Goal: Communication & Community: Answer question/provide support

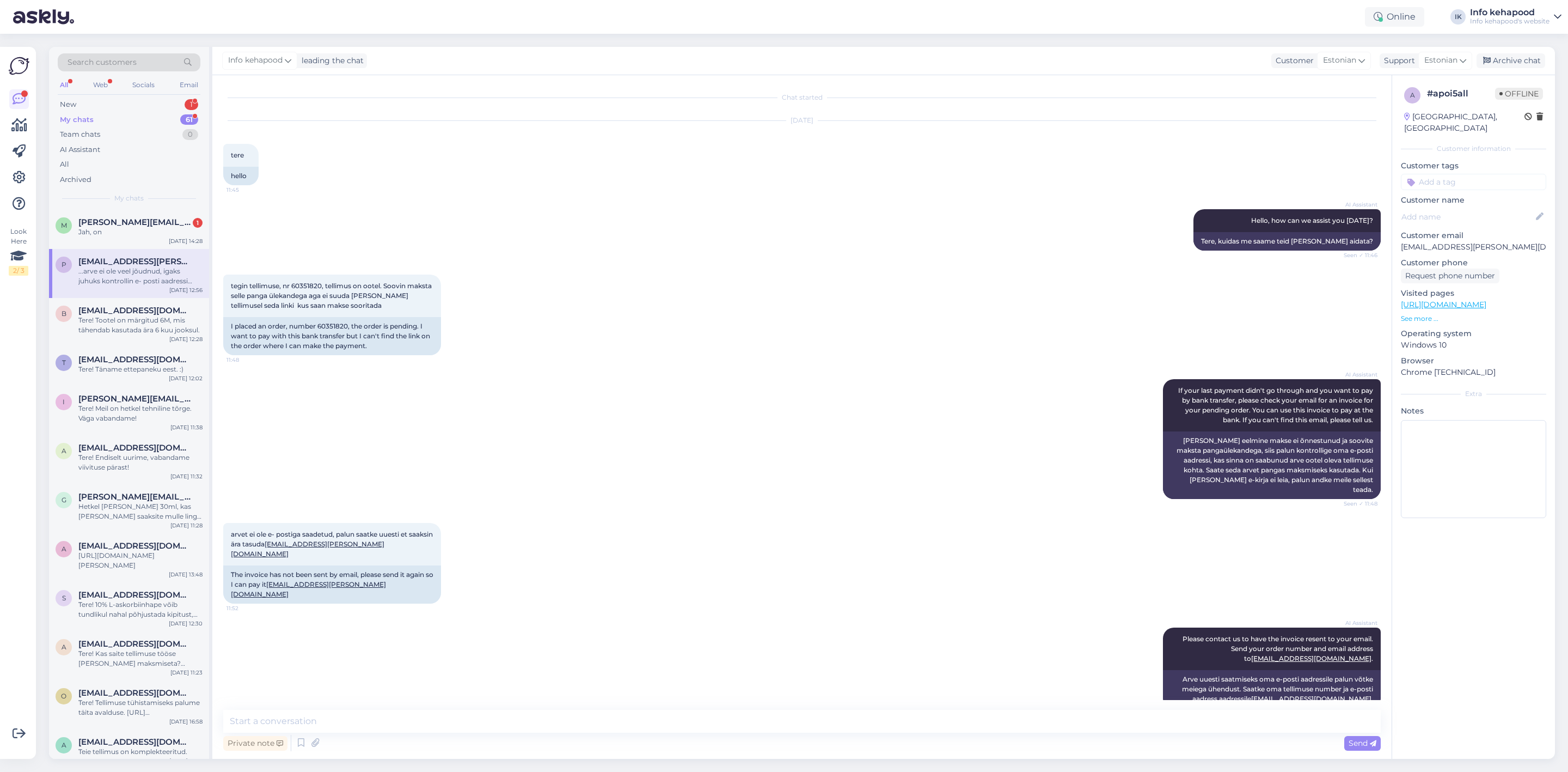
scroll to position [436, 0]
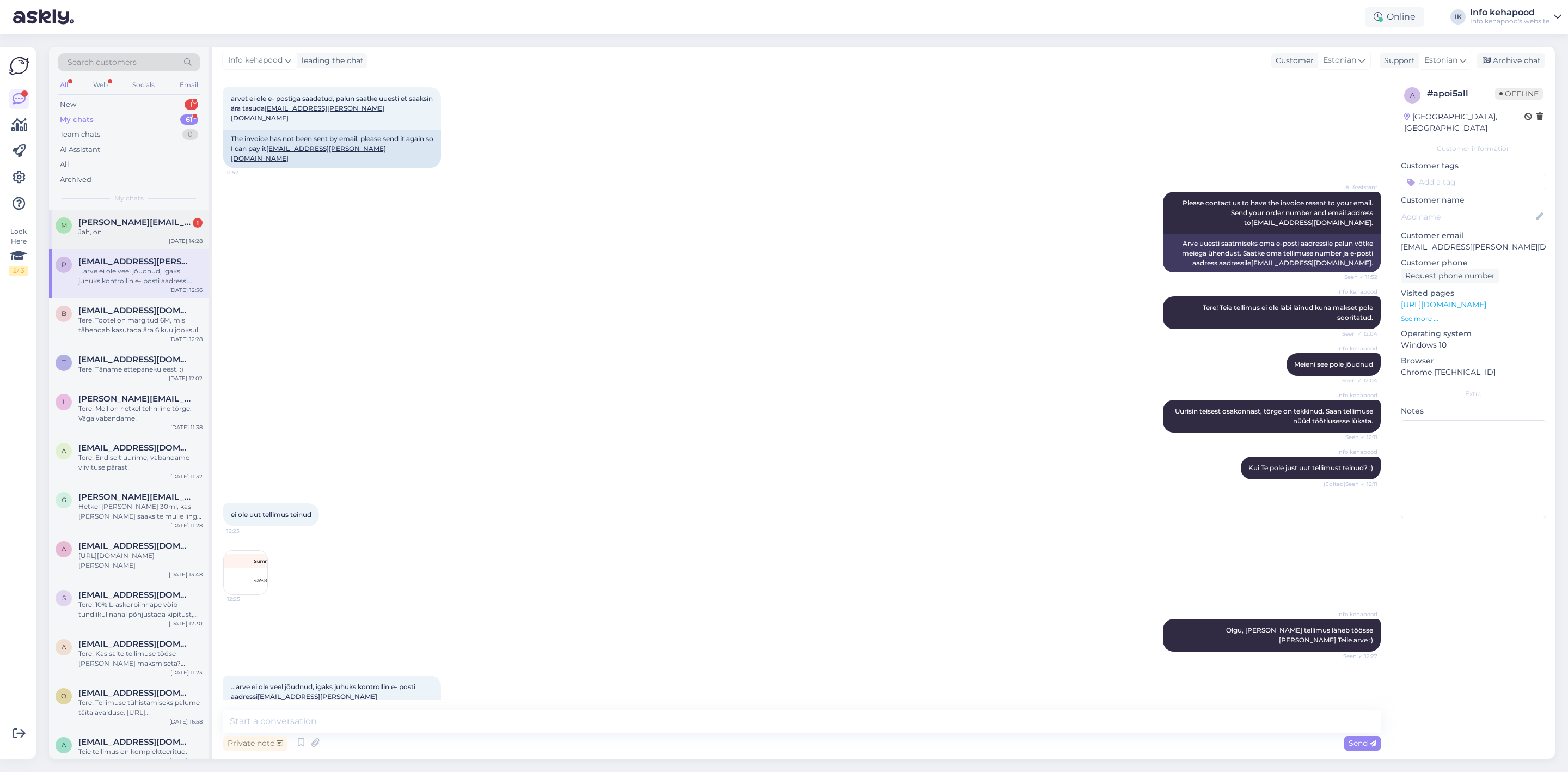
click at [136, 227] on div "Jah, on" at bounding box center [140, 231] width 124 height 10
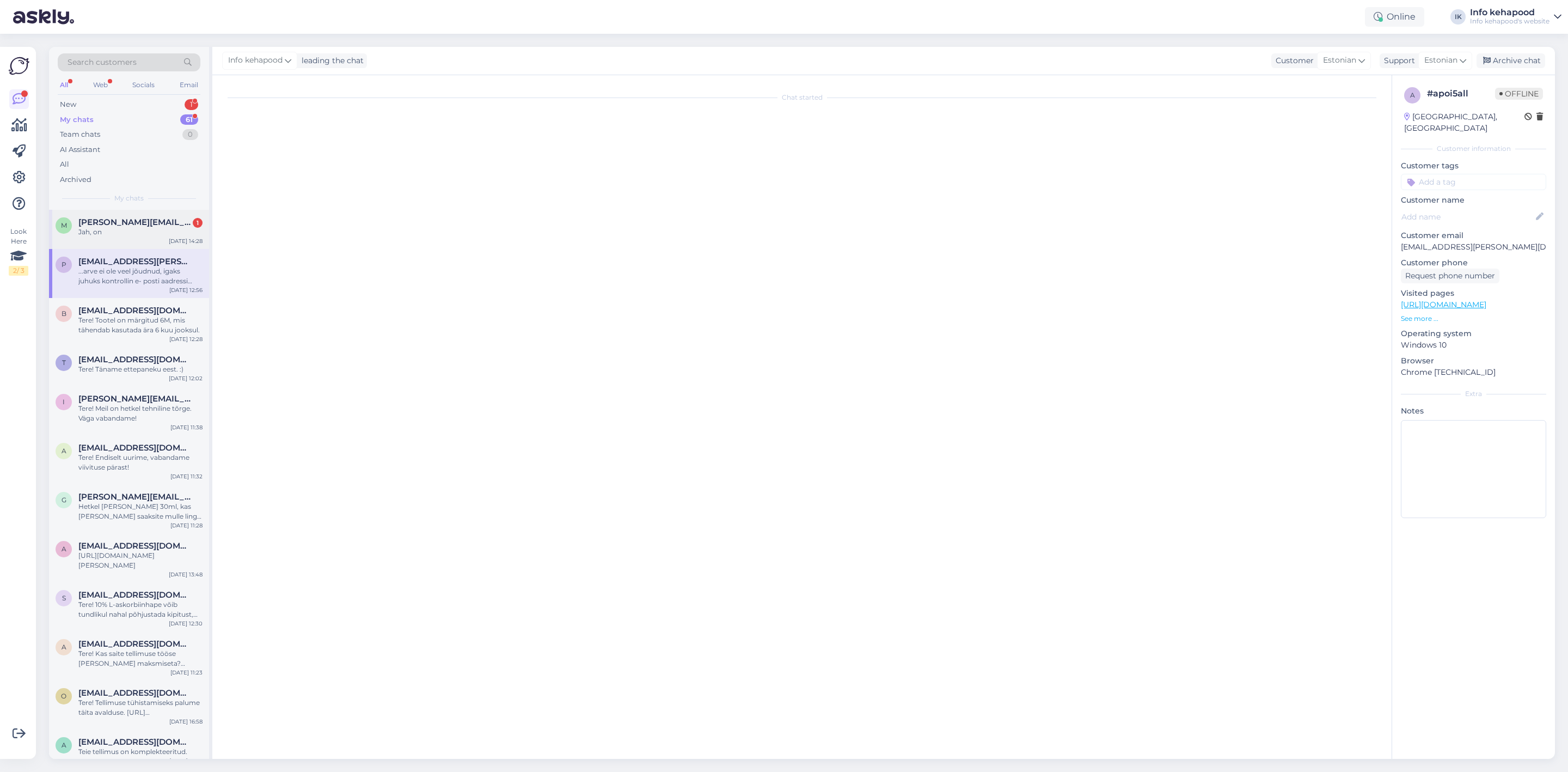
scroll to position [0, 0]
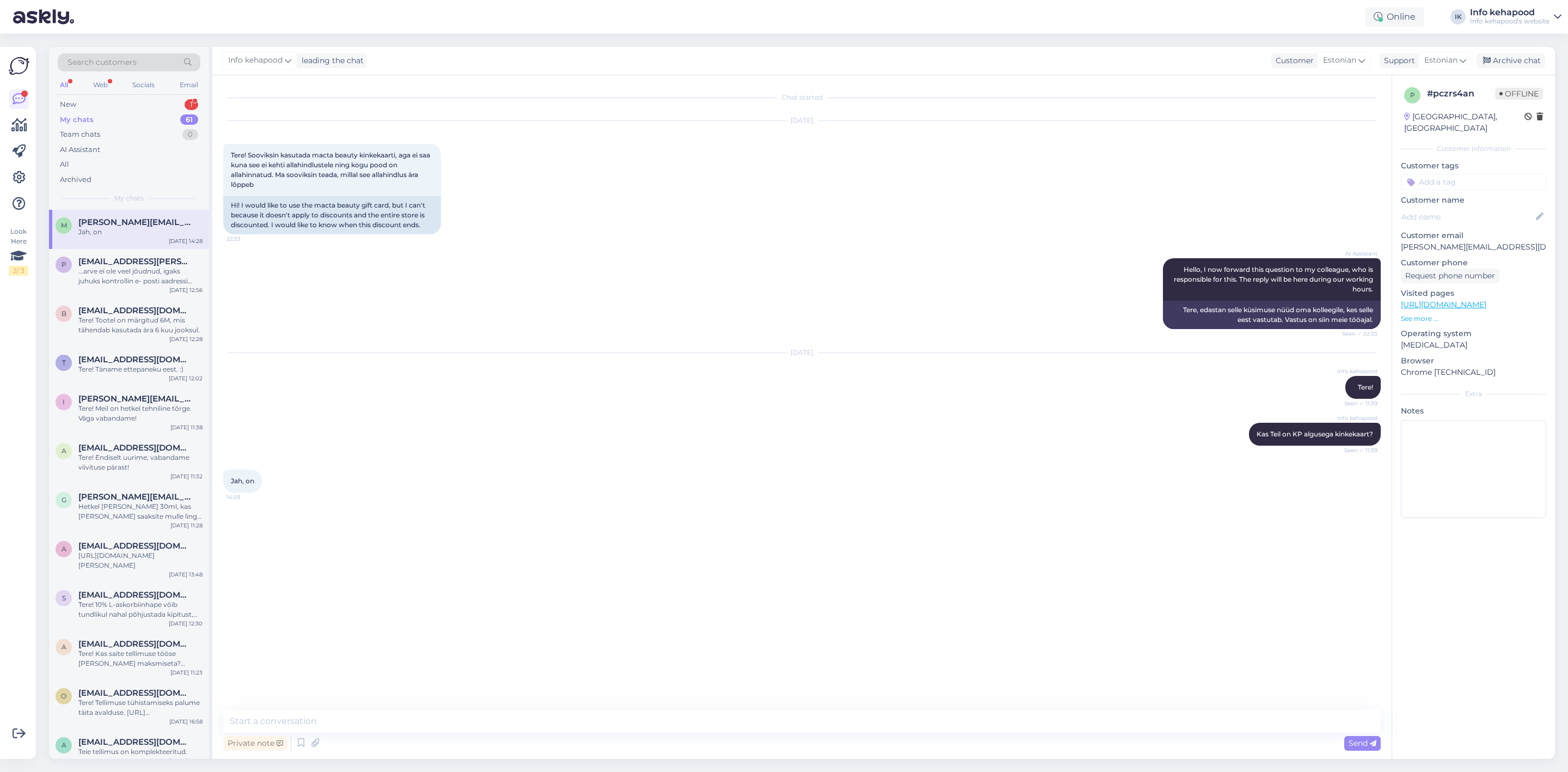
click at [637, 742] on div "Private note Send" at bounding box center [802, 743] width 1157 height 20
click at [652, 729] on textarea at bounding box center [802, 721] width 1157 height 23
click at [312, 716] on textarea at bounding box center [802, 721] width 1157 height 23
type textarea "Saadan Teile meilile info, sisestame käsitsi"
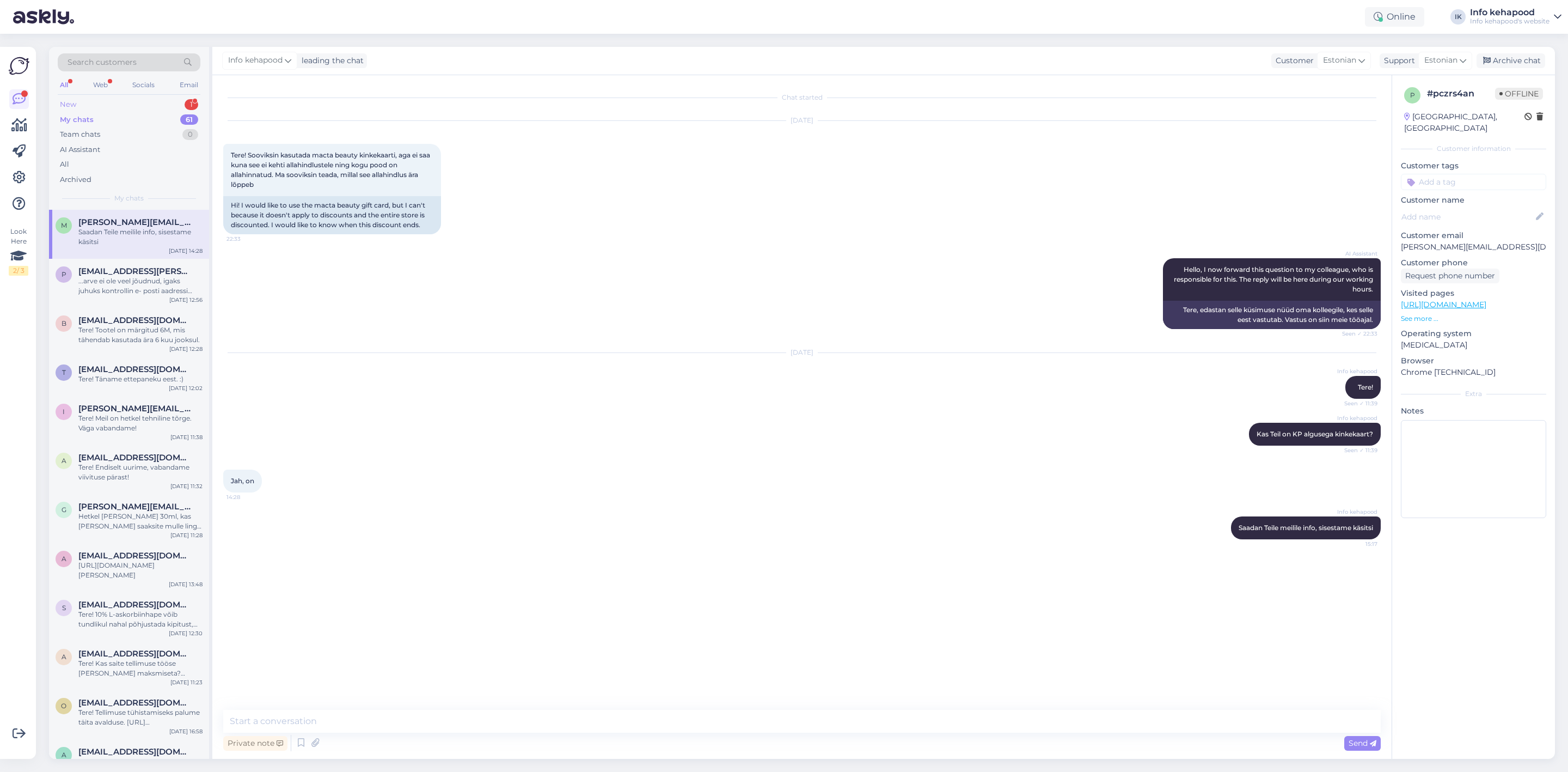
click at [127, 103] on div "New 1" at bounding box center [129, 105] width 142 height 15
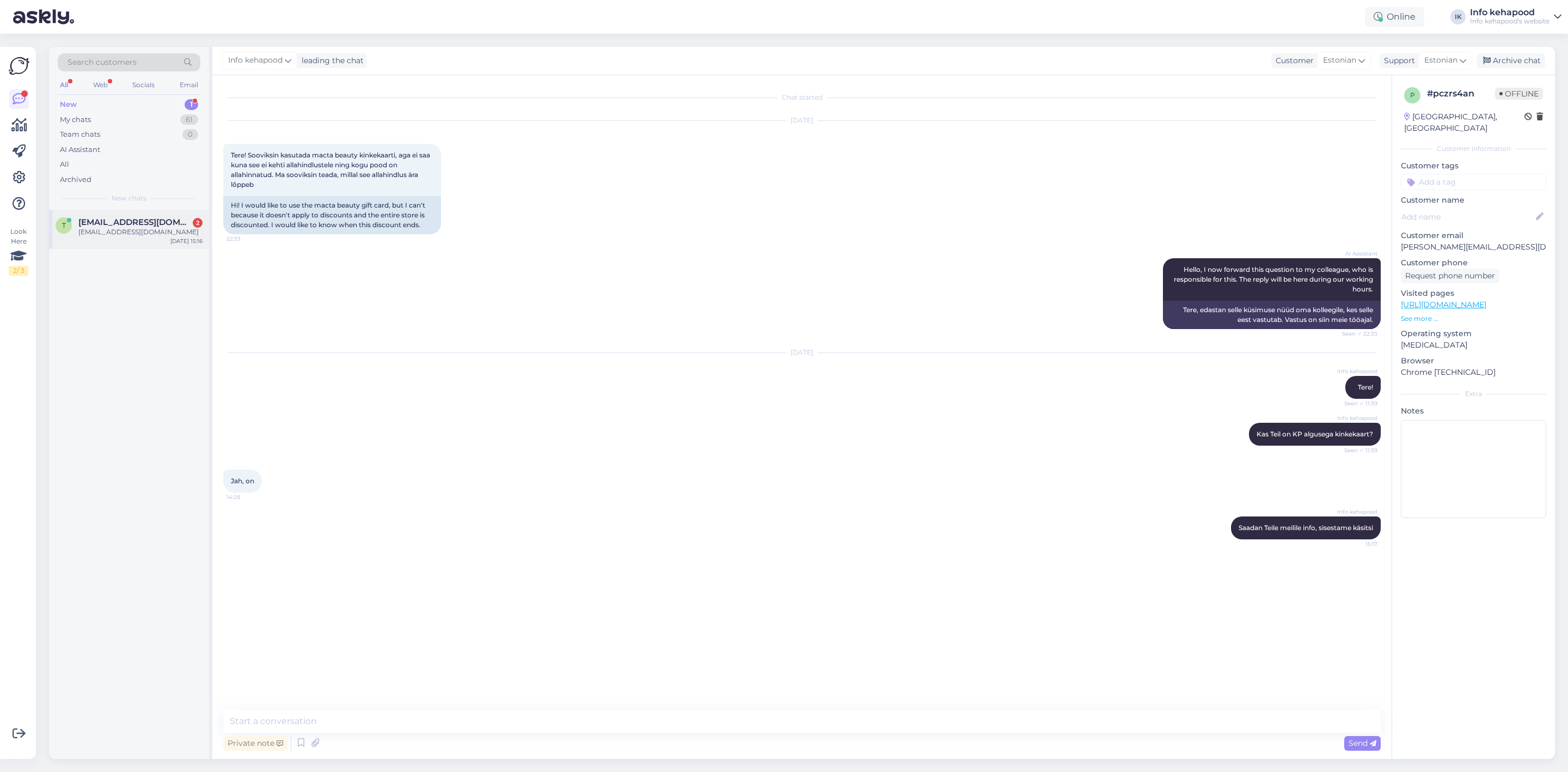
click at [110, 217] on span "[EMAIL_ADDRESS][DOMAIN_NAME]" at bounding box center [135, 222] width 113 height 10
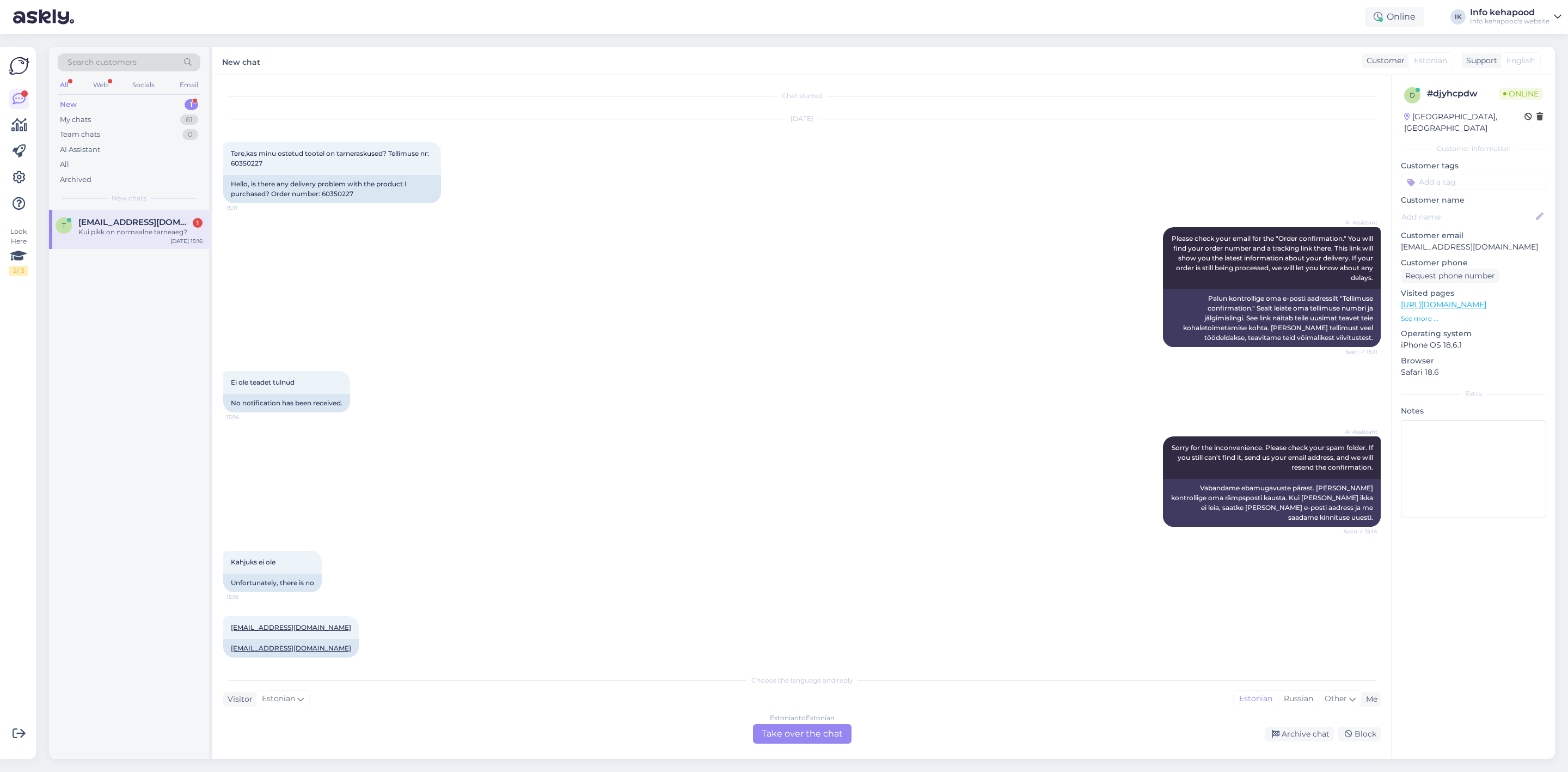
scroll to position [67, 0]
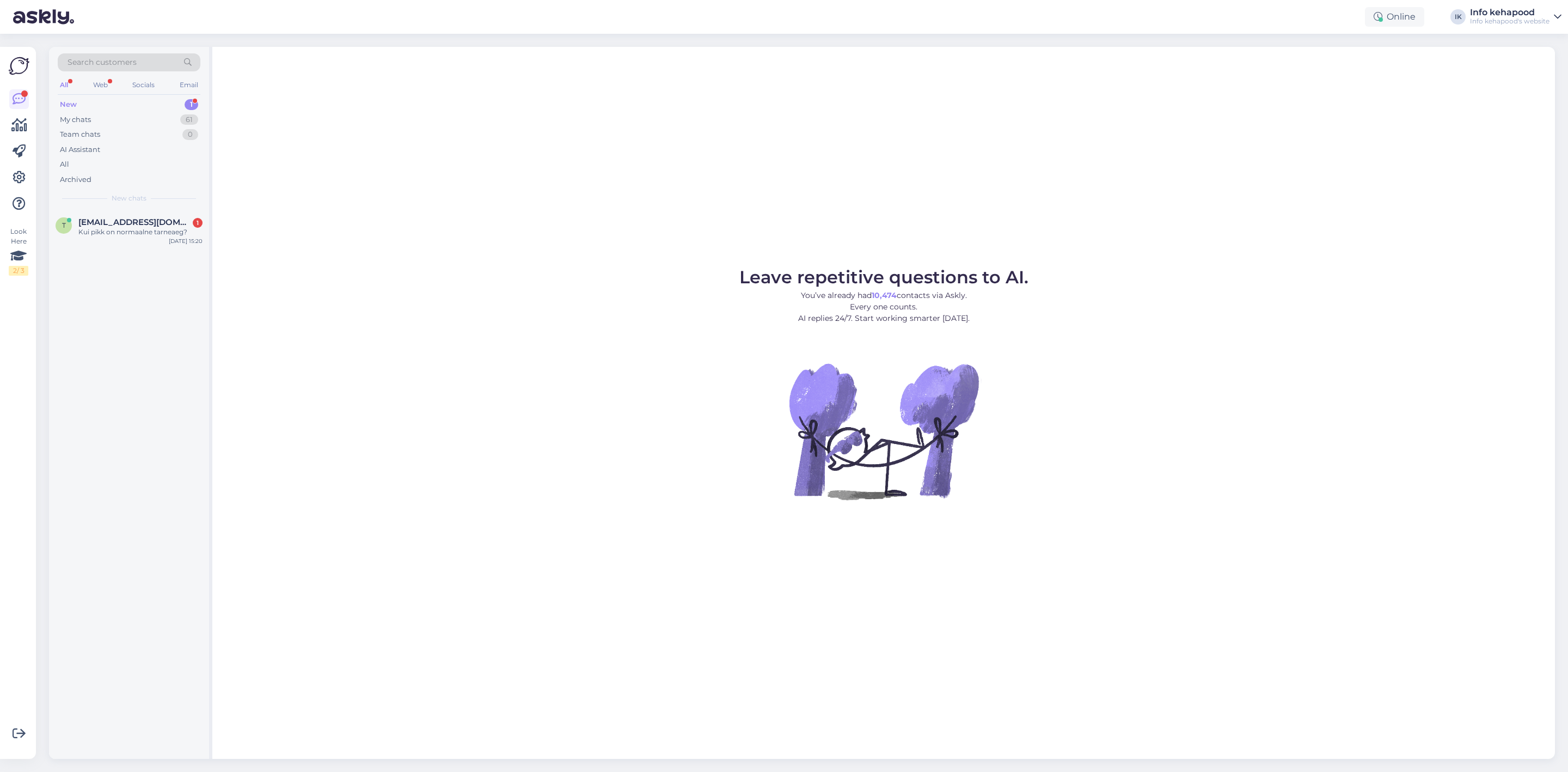
click at [153, 98] on div "New 1" at bounding box center [129, 105] width 142 height 15
click at [152, 105] on div "New 1" at bounding box center [129, 105] width 142 height 15
click at [155, 117] on div "My chats 61" at bounding box center [129, 120] width 142 height 15
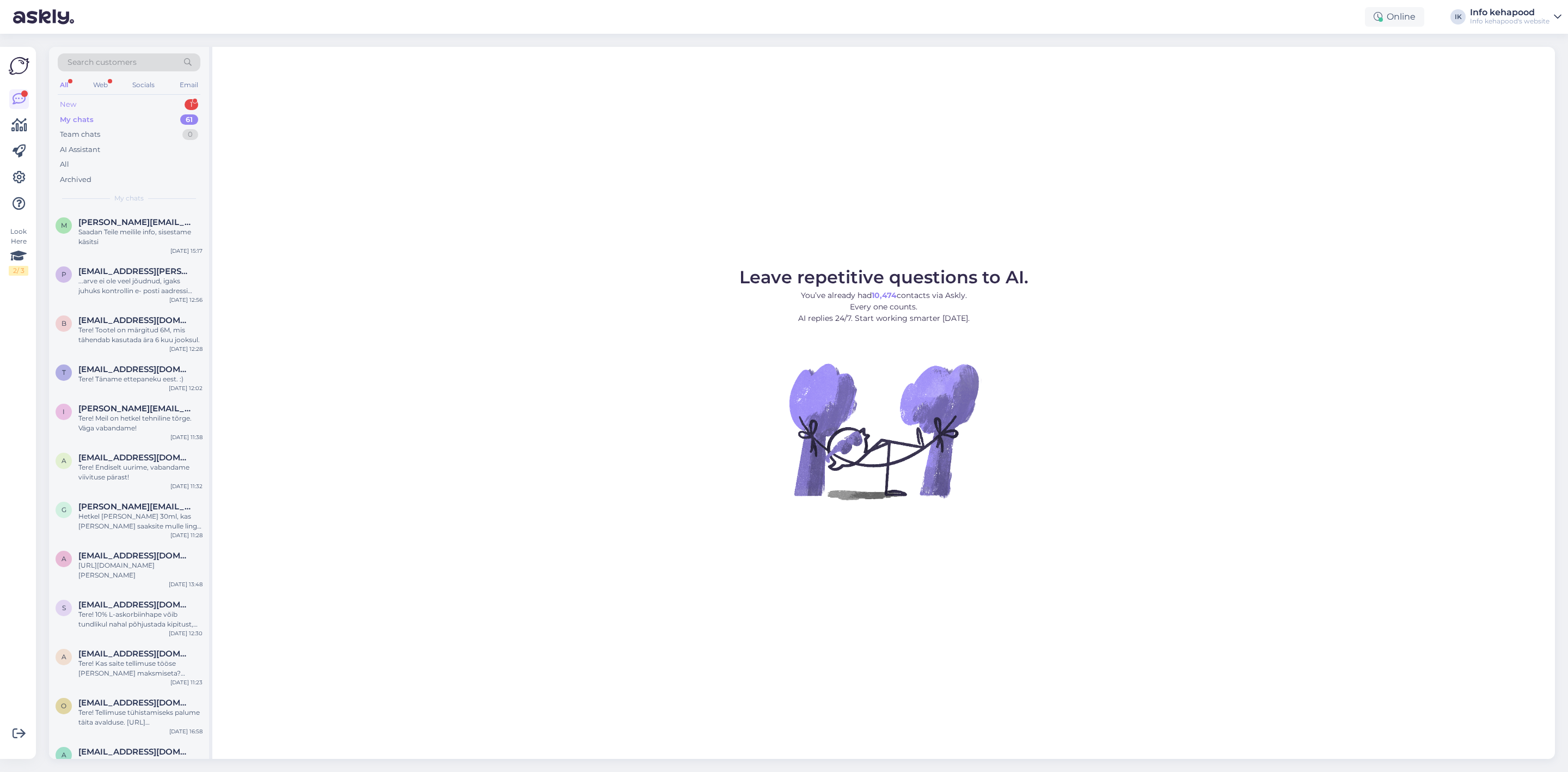
click at [145, 106] on div "New 1" at bounding box center [129, 105] width 142 height 15
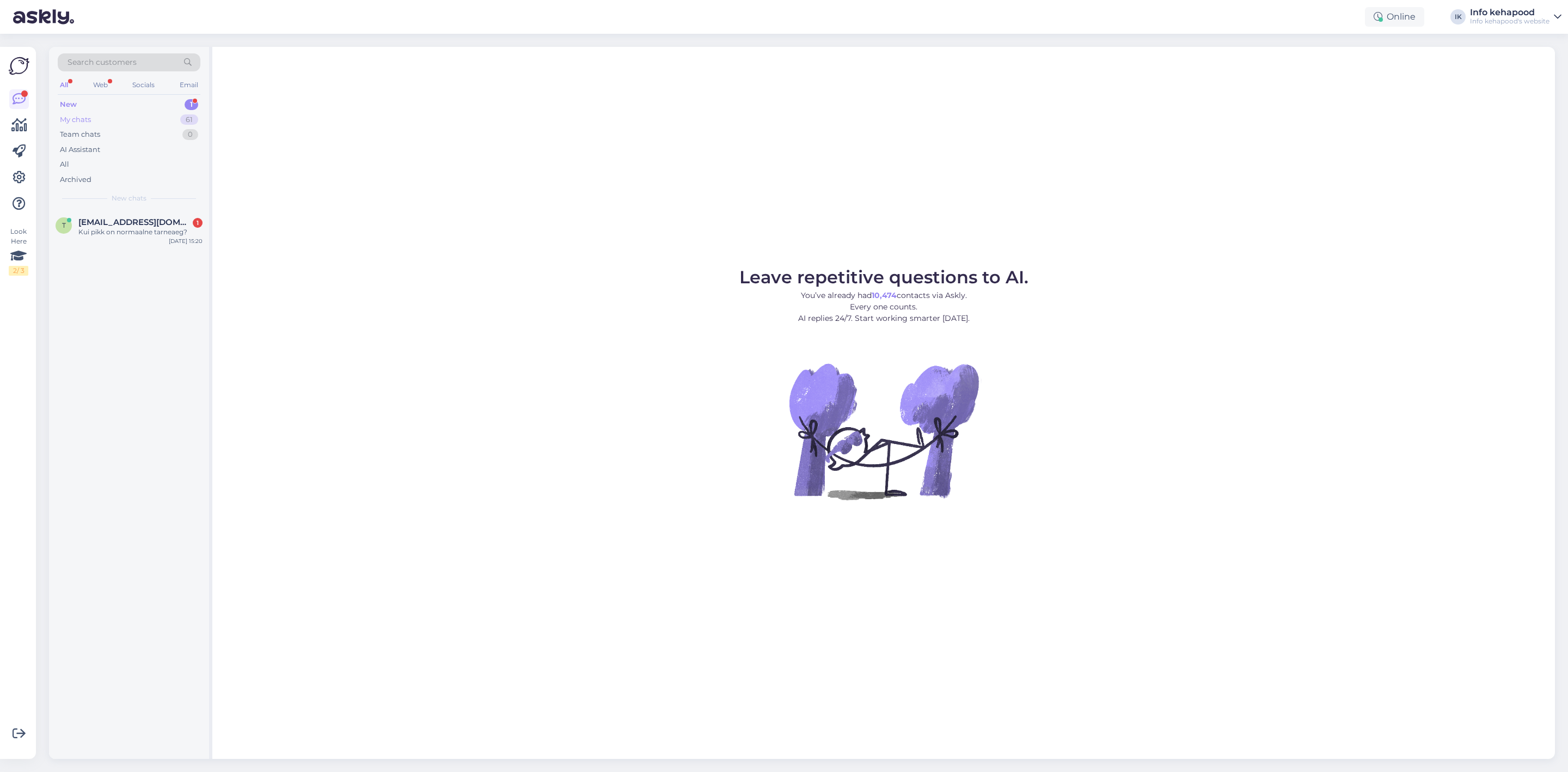
click at [154, 123] on div "My chats 61" at bounding box center [129, 120] width 142 height 15
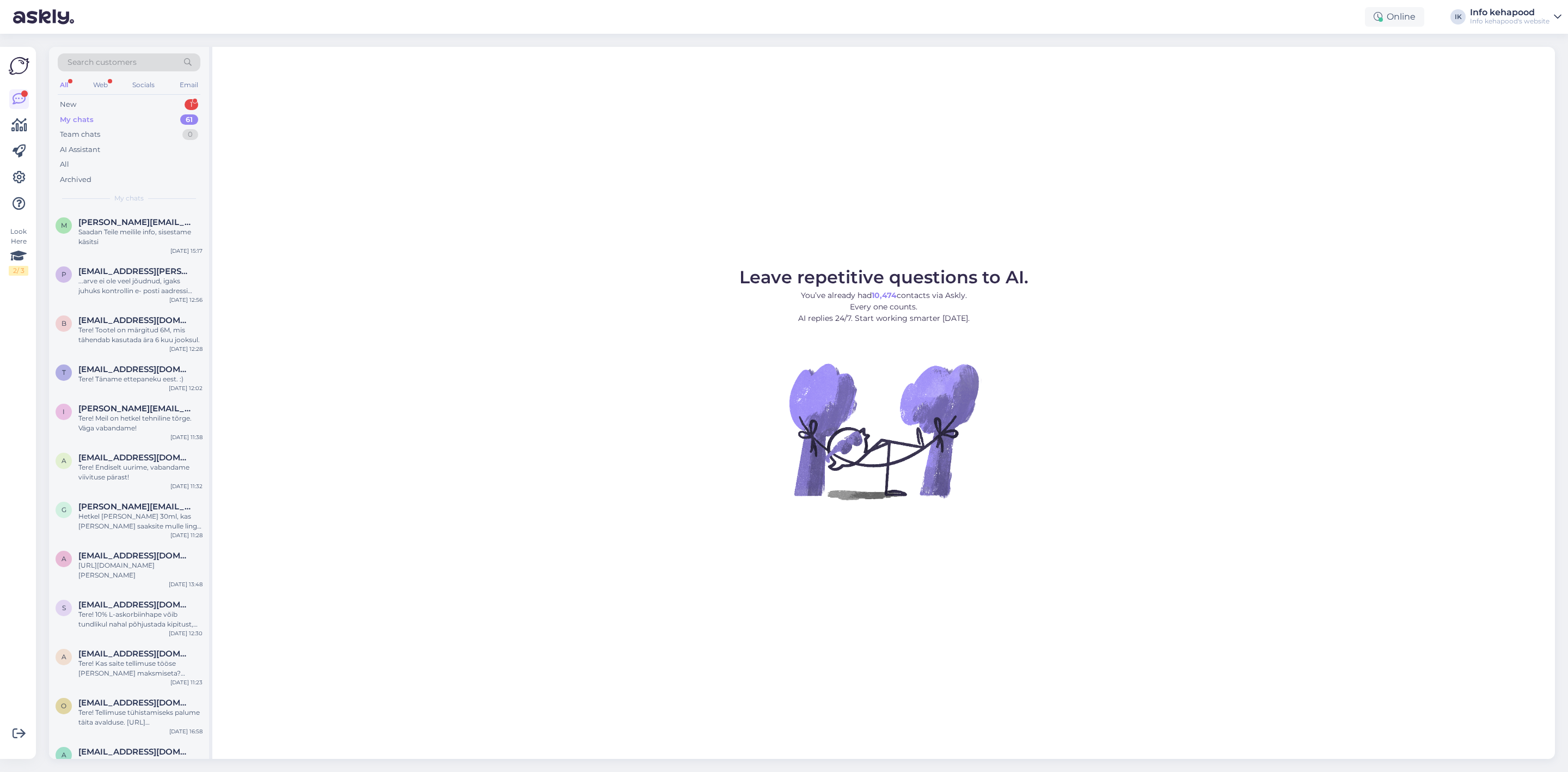
click at [133, 95] on div "Search customers All Web Socials Email New 1 My chats 61 Team chats 0 AI Assist…" at bounding box center [129, 128] width 160 height 163
click at [136, 100] on div "New 1" at bounding box center [129, 105] width 142 height 15
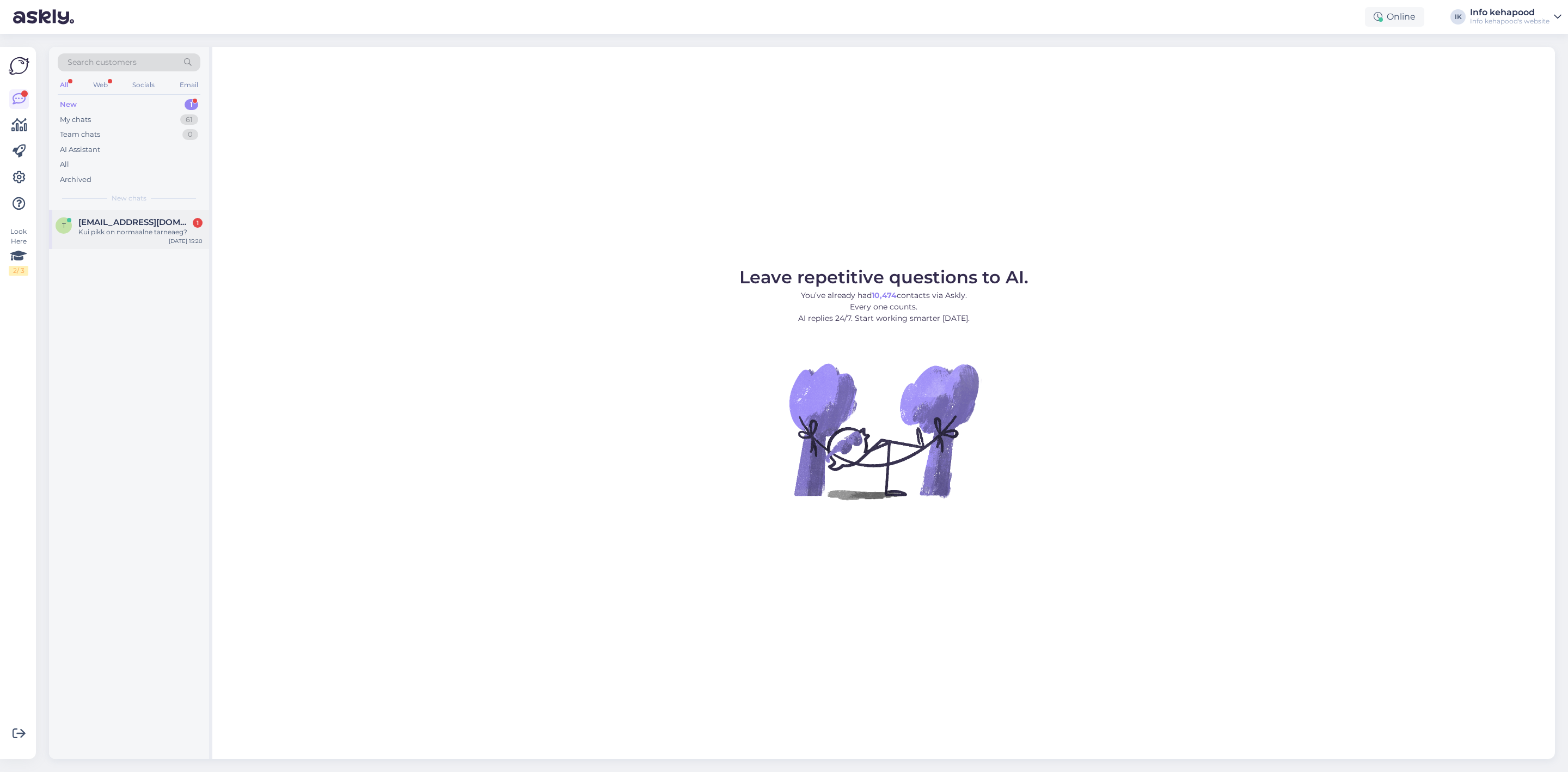
click at [140, 219] on span "[EMAIL_ADDRESS][DOMAIN_NAME]" at bounding box center [135, 222] width 113 height 10
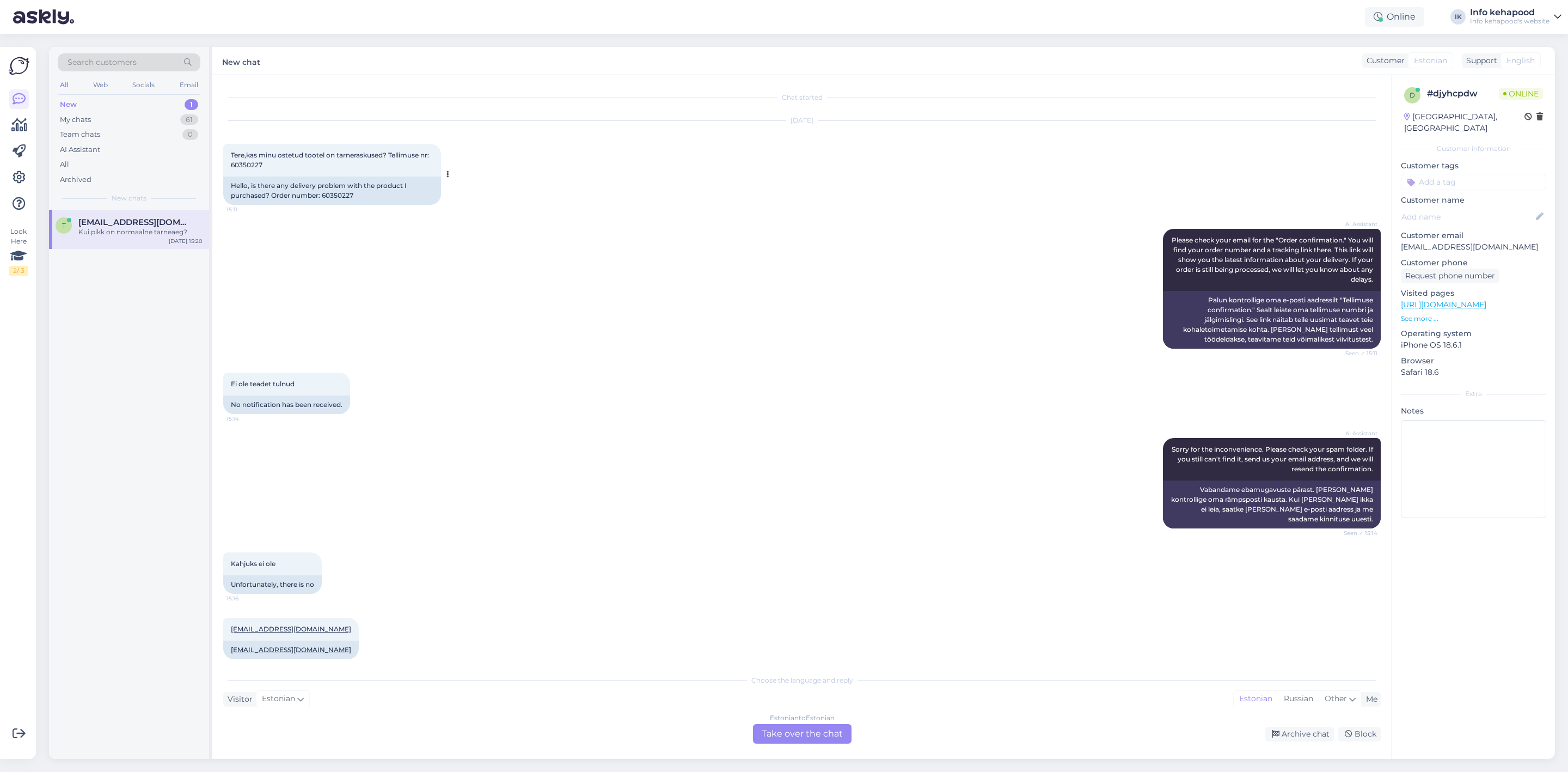
click at [227, 162] on div "Tere,kas minu ostetud tootel on tarneraskused? Tellimuse nr: 60350227 15:11" at bounding box center [332, 160] width 218 height 32
drag, startPoint x: 231, startPoint y: 164, endPoint x: 268, endPoint y: 160, distance: 37.2
click at [268, 160] on div "Tere,kas minu ostetud tootel on tarneraskused? Tellimuse nr: 60350227 15:11" at bounding box center [332, 160] width 218 height 32
copy span "60350227"
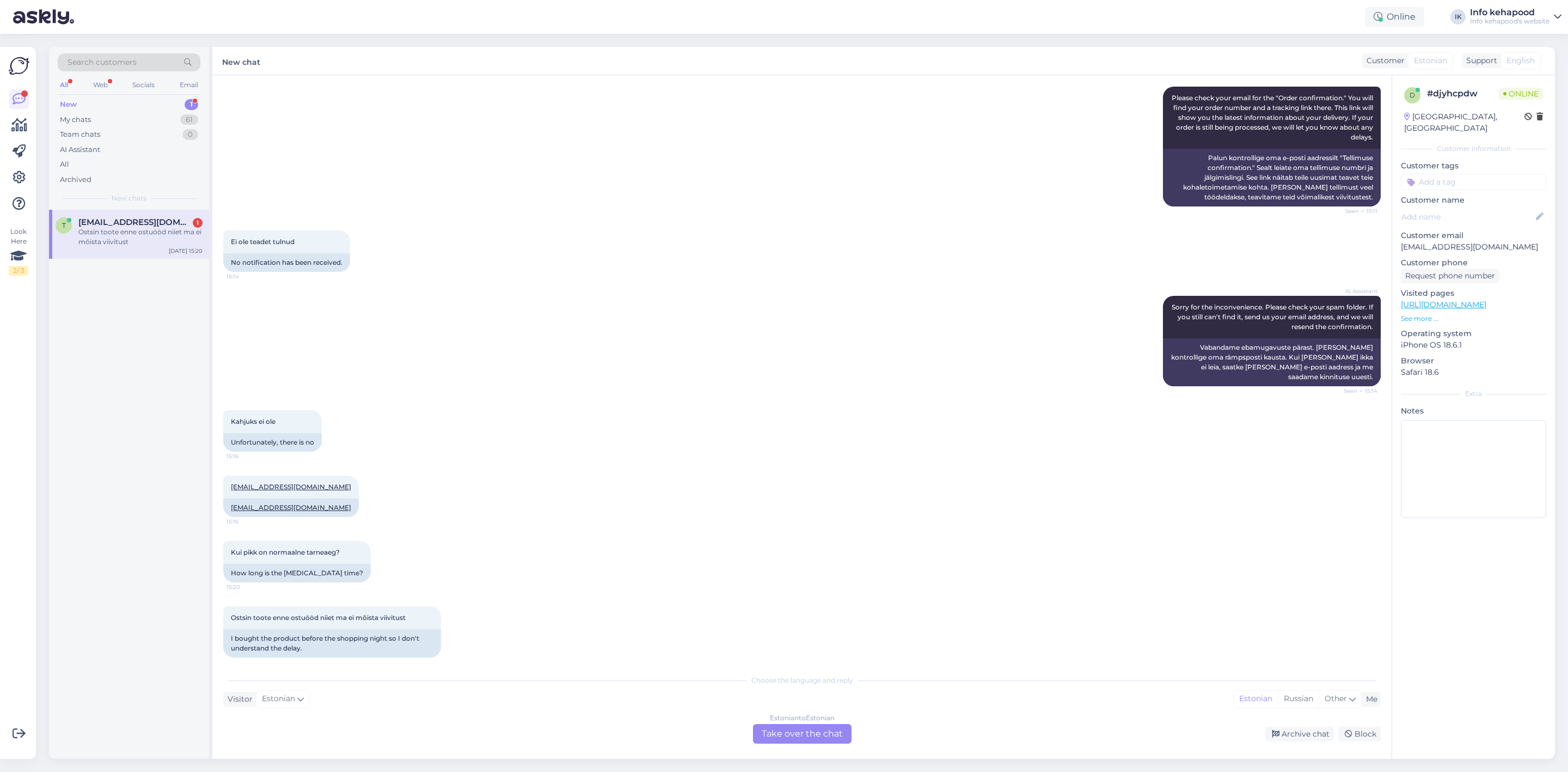
click at [824, 736] on div "Estonian to Estonian Take over the chat" at bounding box center [802, 734] width 99 height 20
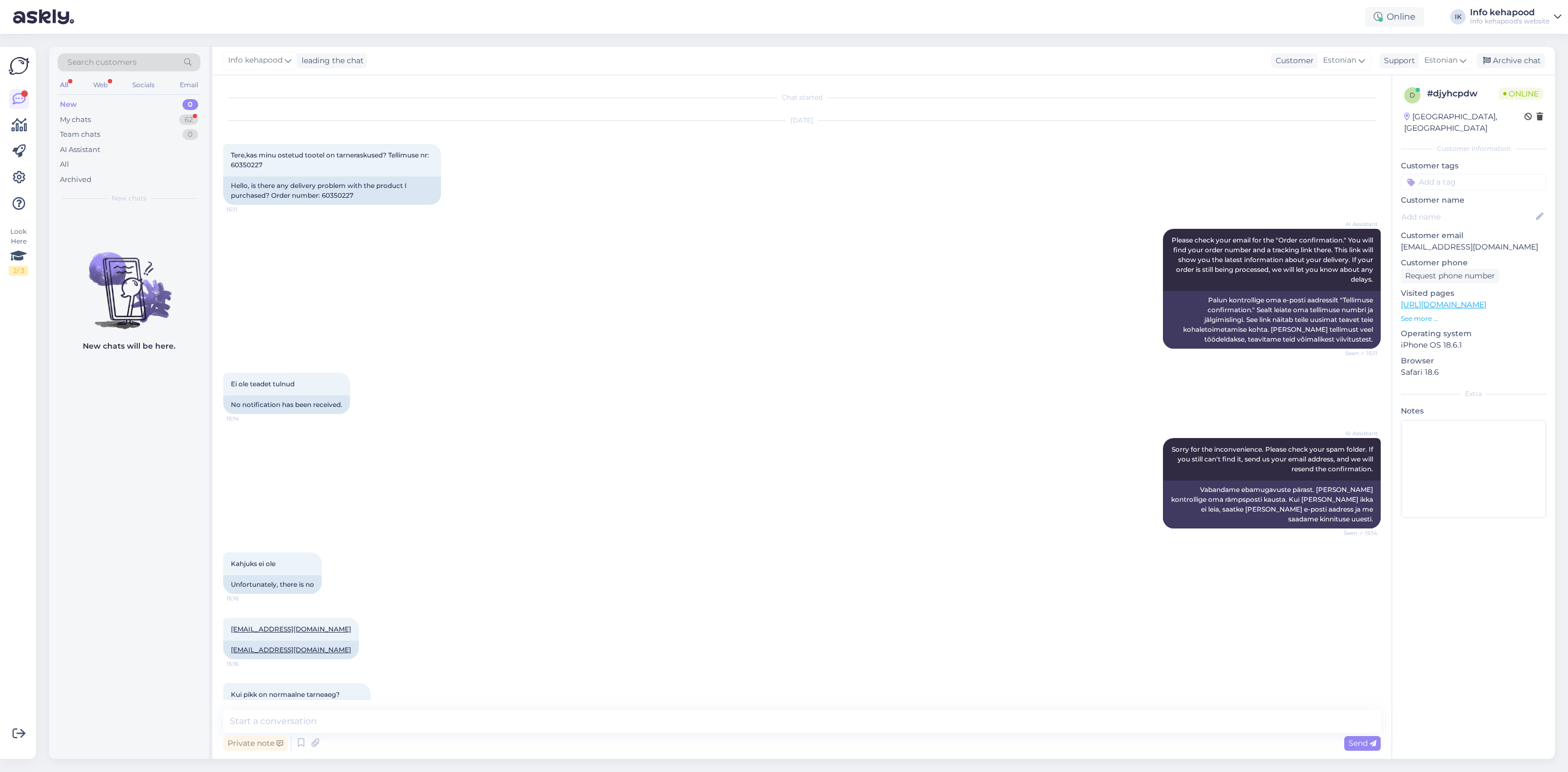
scroll to position [101, 0]
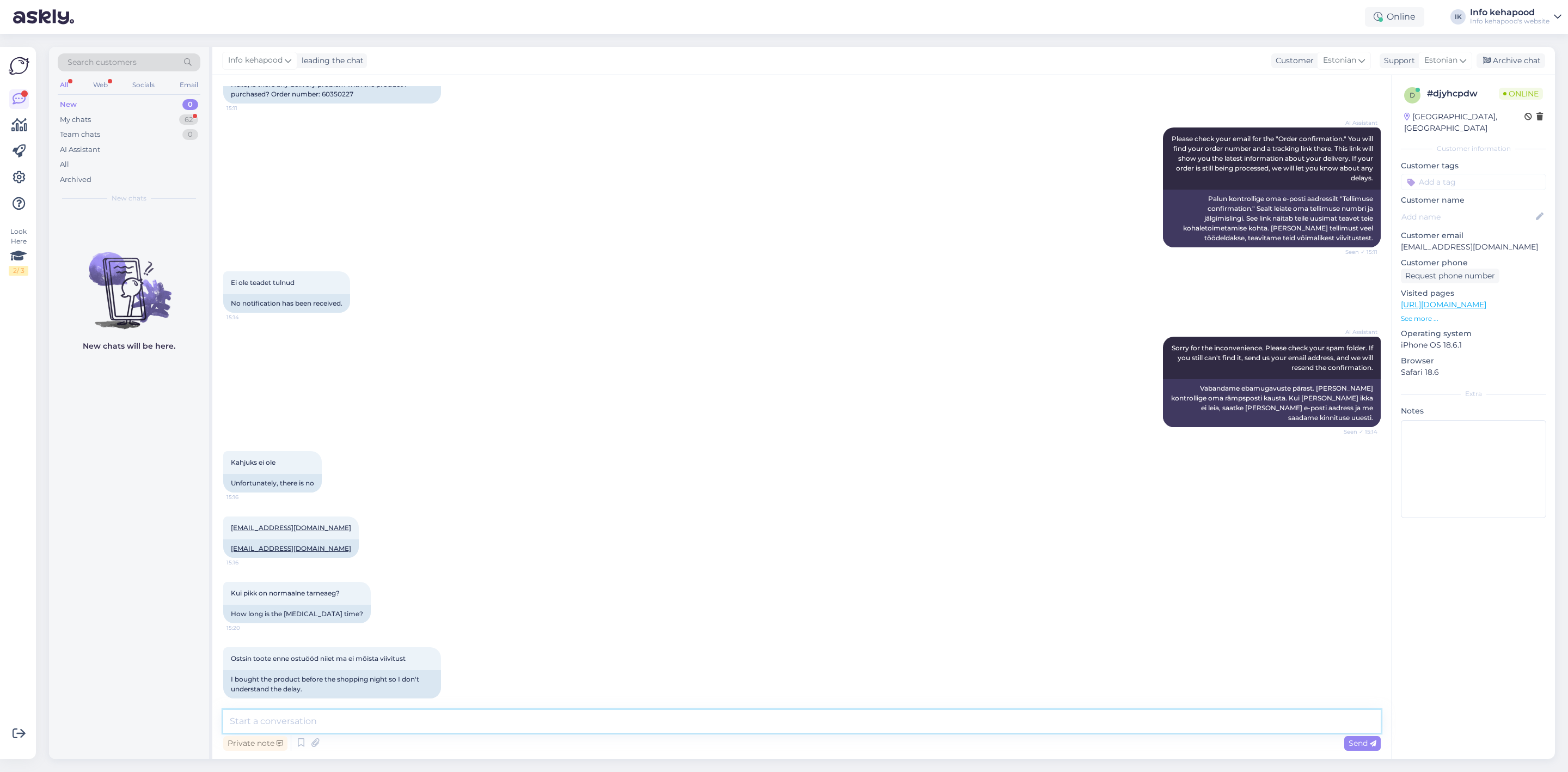
click at [552, 725] on textarea at bounding box center [802, 721] width 1157 height 23
type textarea "Tere! Teie toode on hetkel tarneraskustes, saaksime Teie tellimuse järgmise näd…"
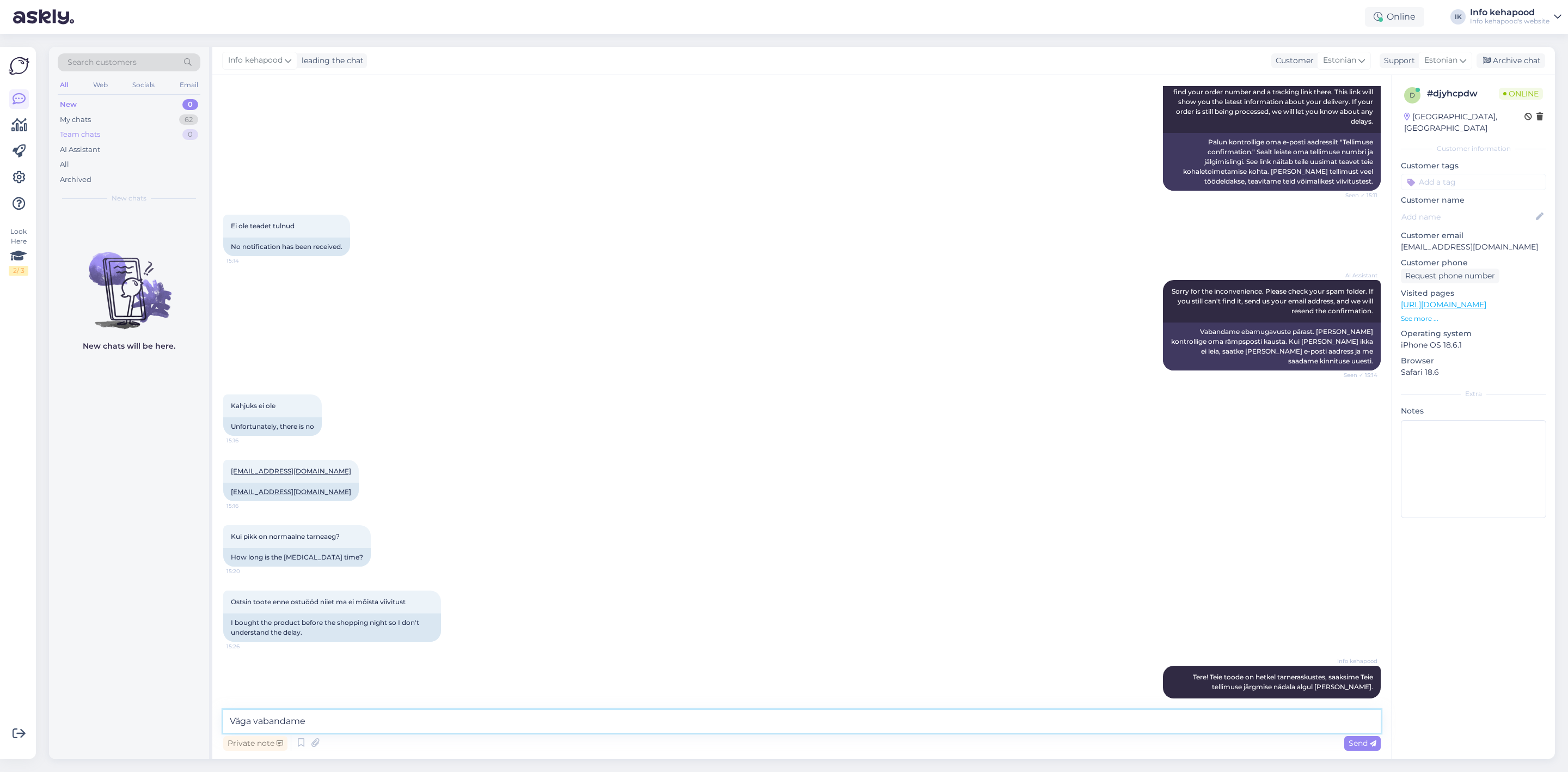
type textarea "Väga vabandame!"
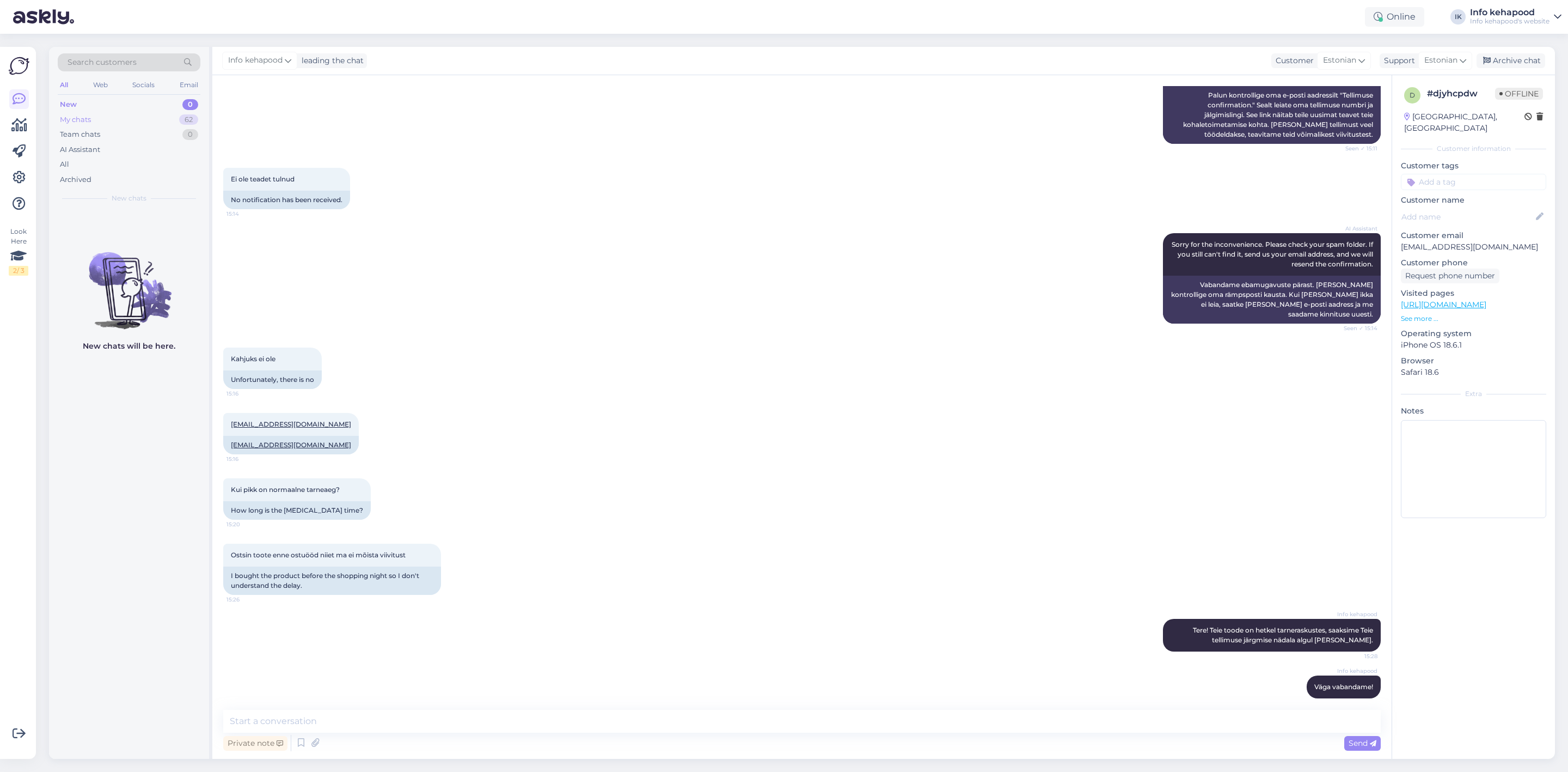
click at [111, 117] on div "My chats 62" at bounding box center [129, 120] width 142 height 15
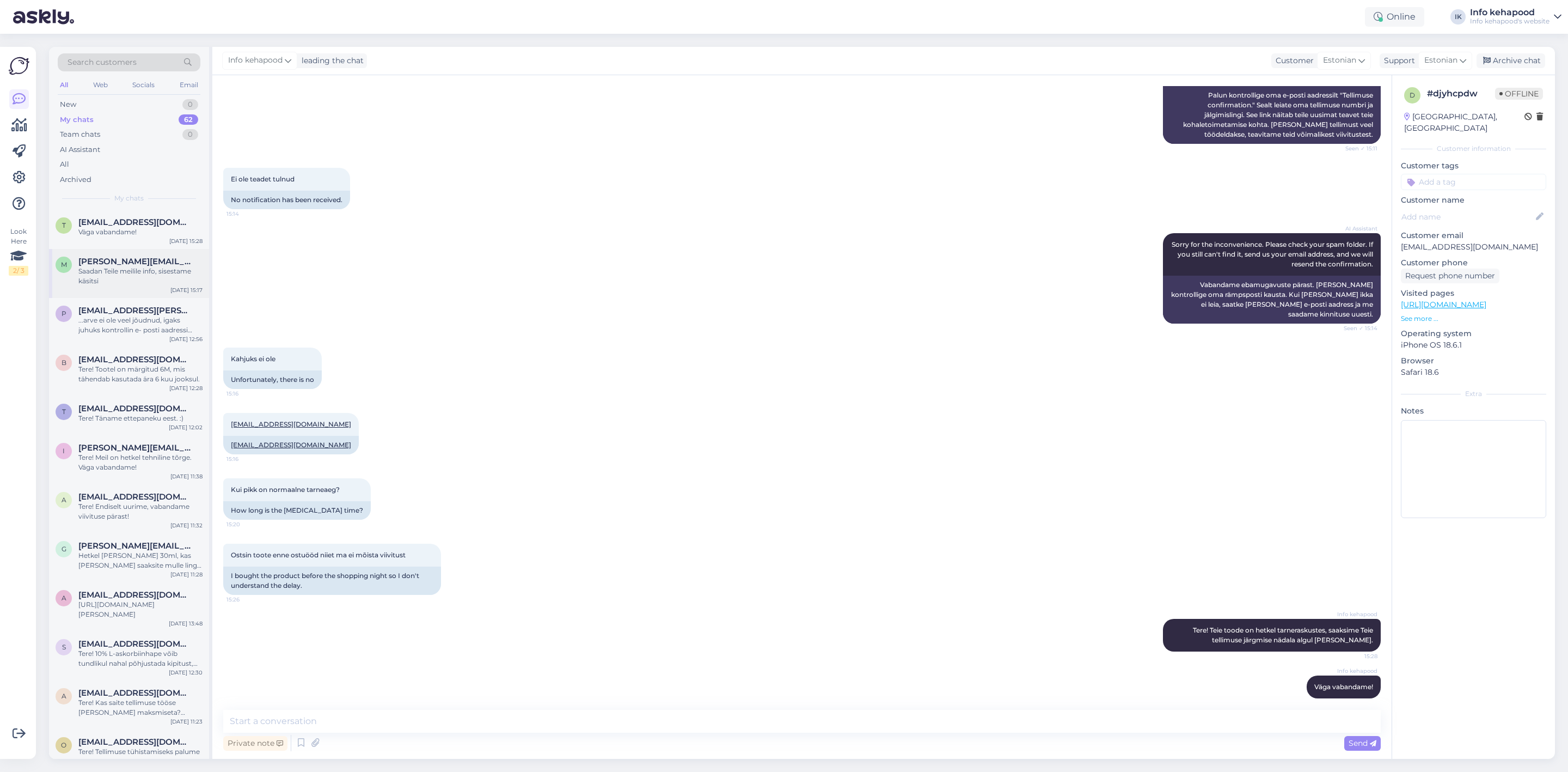
click at [136, 280] on div "Saadan Teile meilile info, sisestame käsitsi" at bounding box center [140, 276] width 124 height 20
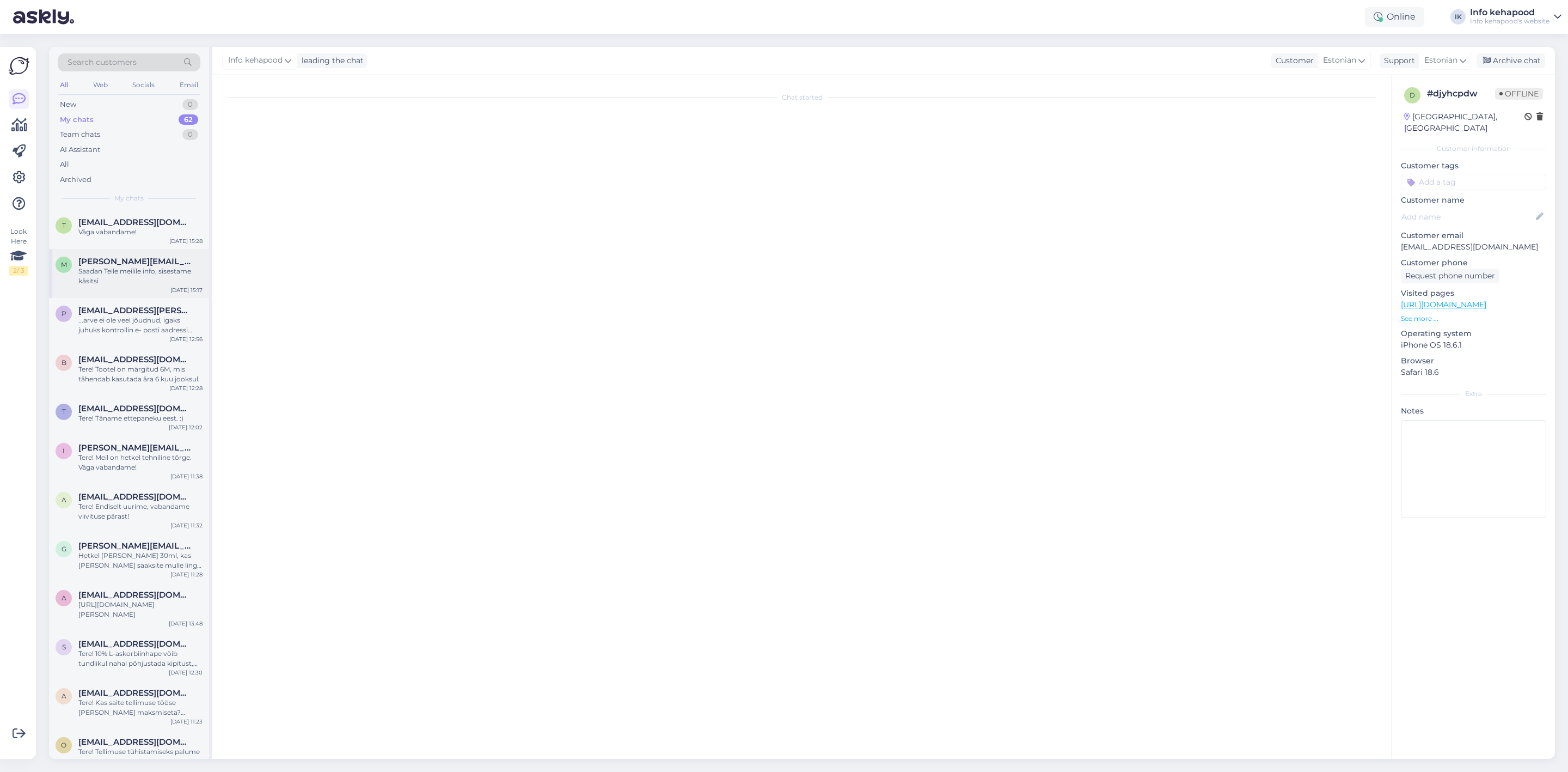
scroll to position [0, 0]
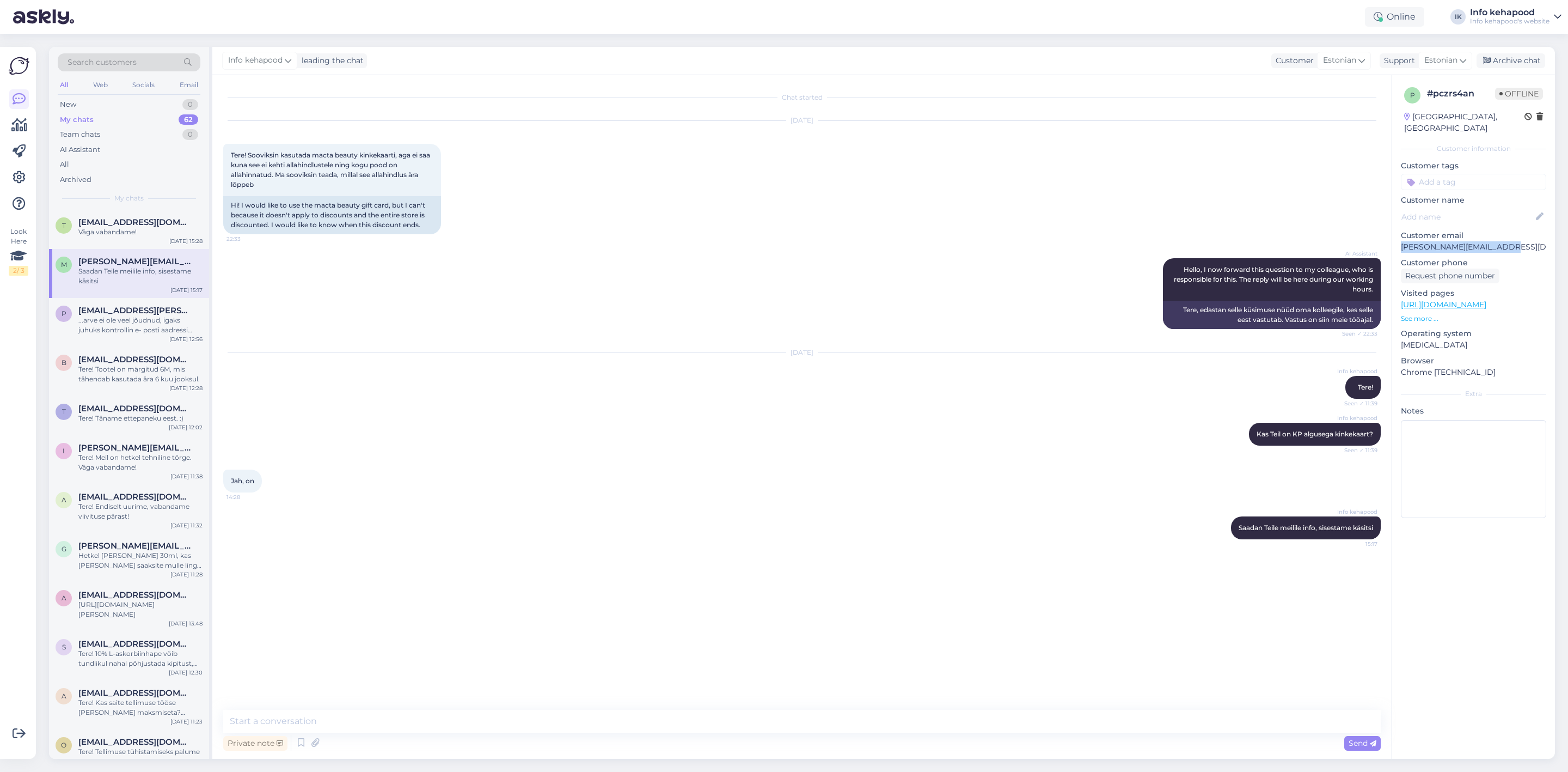
drag, startPoint x: 1398, startPoint y: 234, endPoint x: 1504, endPoint y: 233, distance: 106.0
click at [1504, 233] on div "p # pczrs4an Offline [GEOGRAPHIC_DATA], [GEOGRAPHIC_DATA] Customer information …" at bounding box center [1474, 305] width 163 height 459
copy p "[PERSON_NAME][EMAIL_ADDRESS][DOMAIN_NAME]"
click at [118, 240] on div "t [EMAIL_ADDRESS][DOMAIN_NAME] 3 Tänan info eest [DATE] 15:28" at bounding box center [129, 229] width 160 height 39
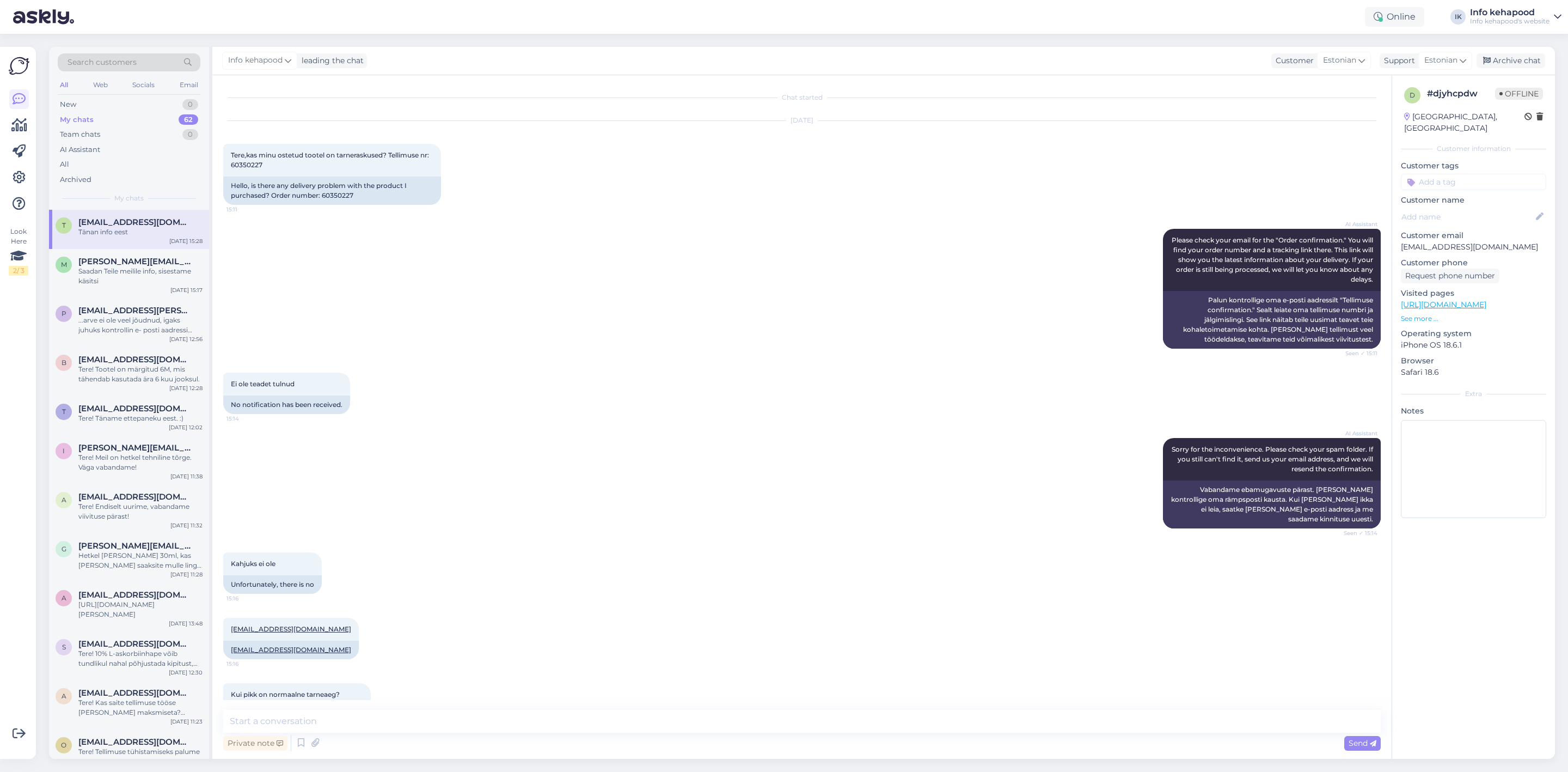
scroll to position [345, 0]
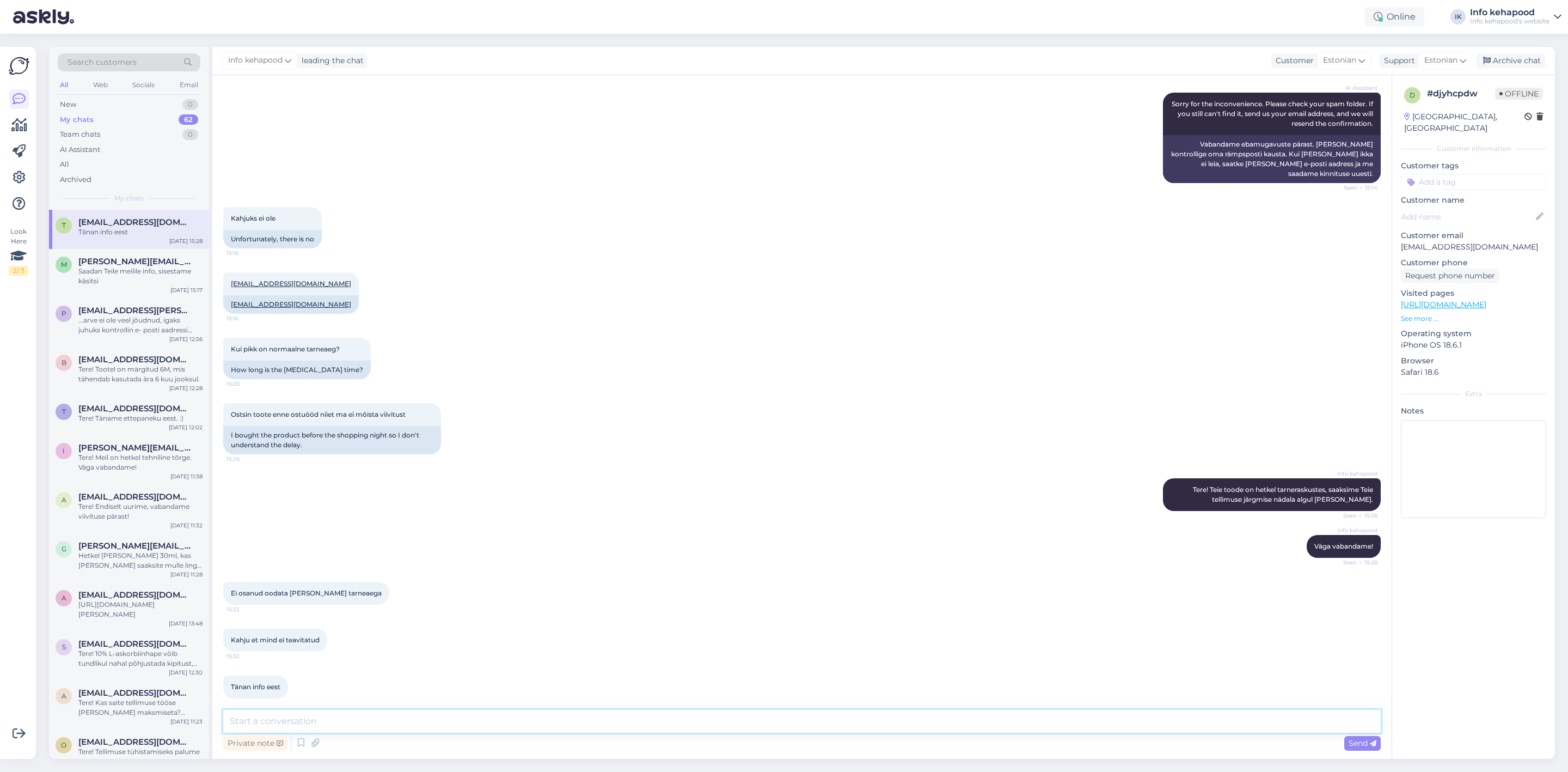
click at [375, 716] on textarea at bounding box center [802, 721] width 1157 height 23
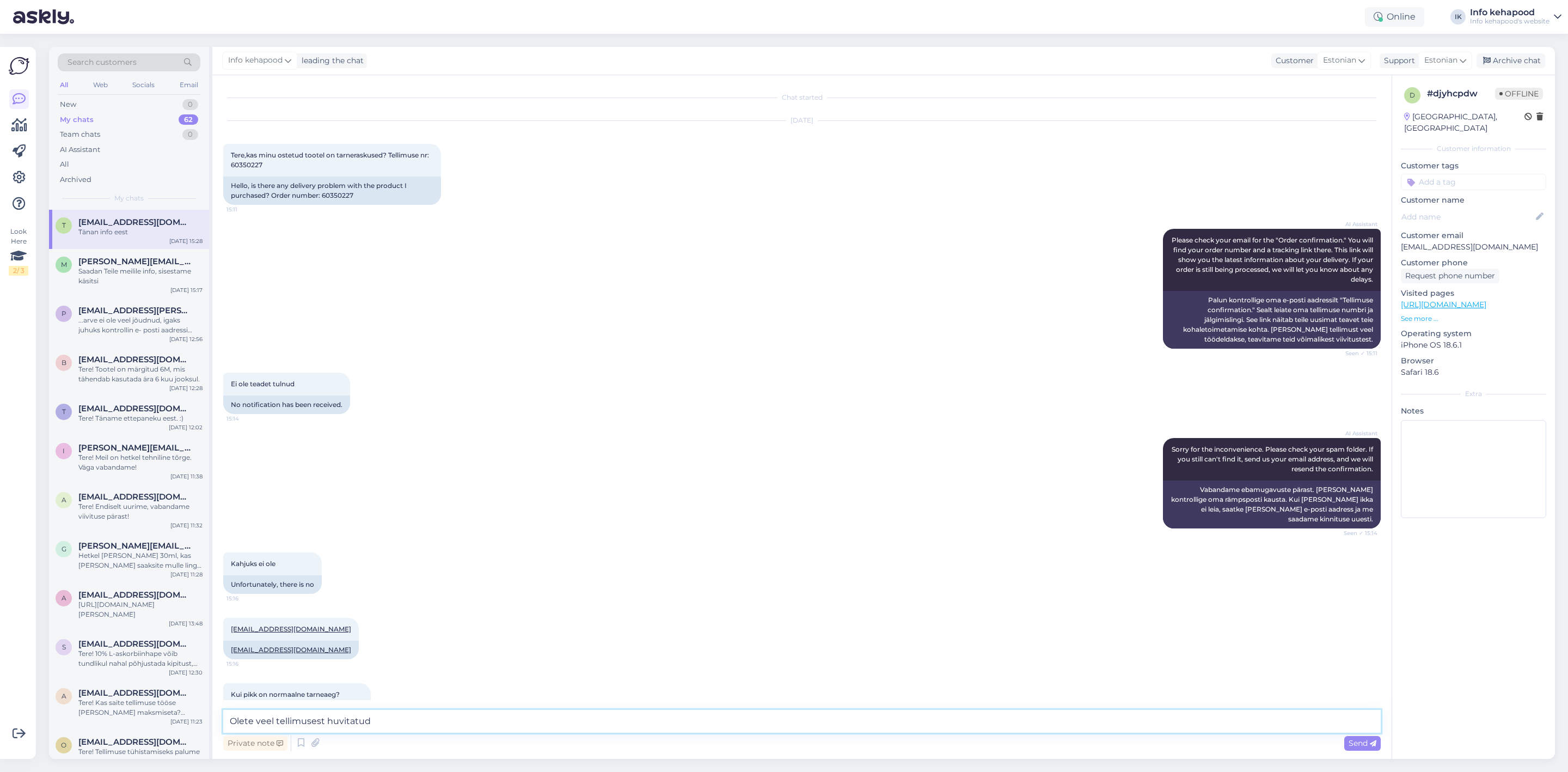
scroll to position [81, 0]
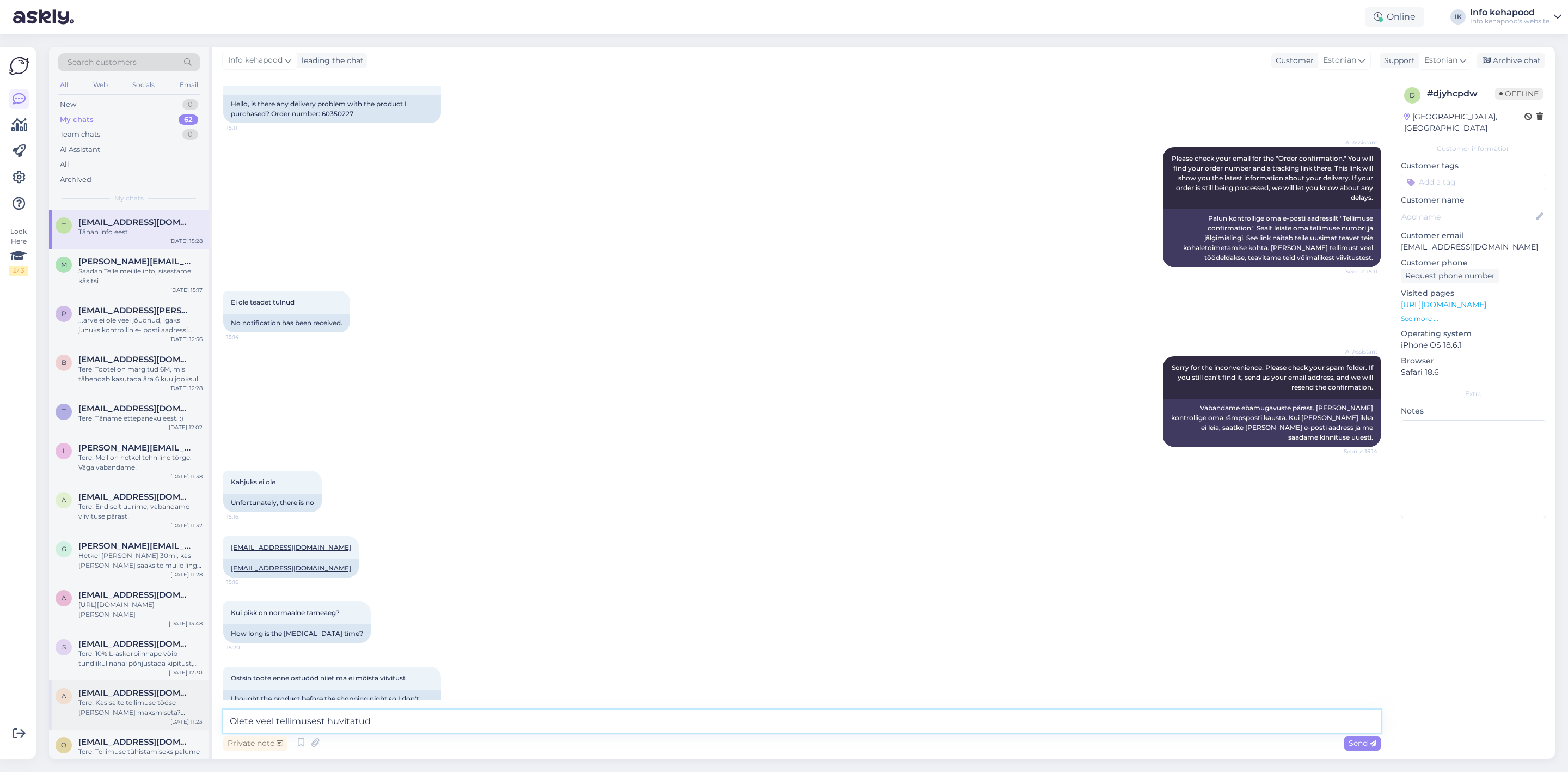
drag, startPoint x: 488, startPoint y: 728, endPoint x: 179, endPoint y: 716, distance: 309.2
click at [179, 716] on div "Search customers All Web Socials Email New 0 My chats 62 Team chats 0 AI Assist…" at bounding box center [802, 403] width 1506 height 712
type textarea "Väga vabandame!"
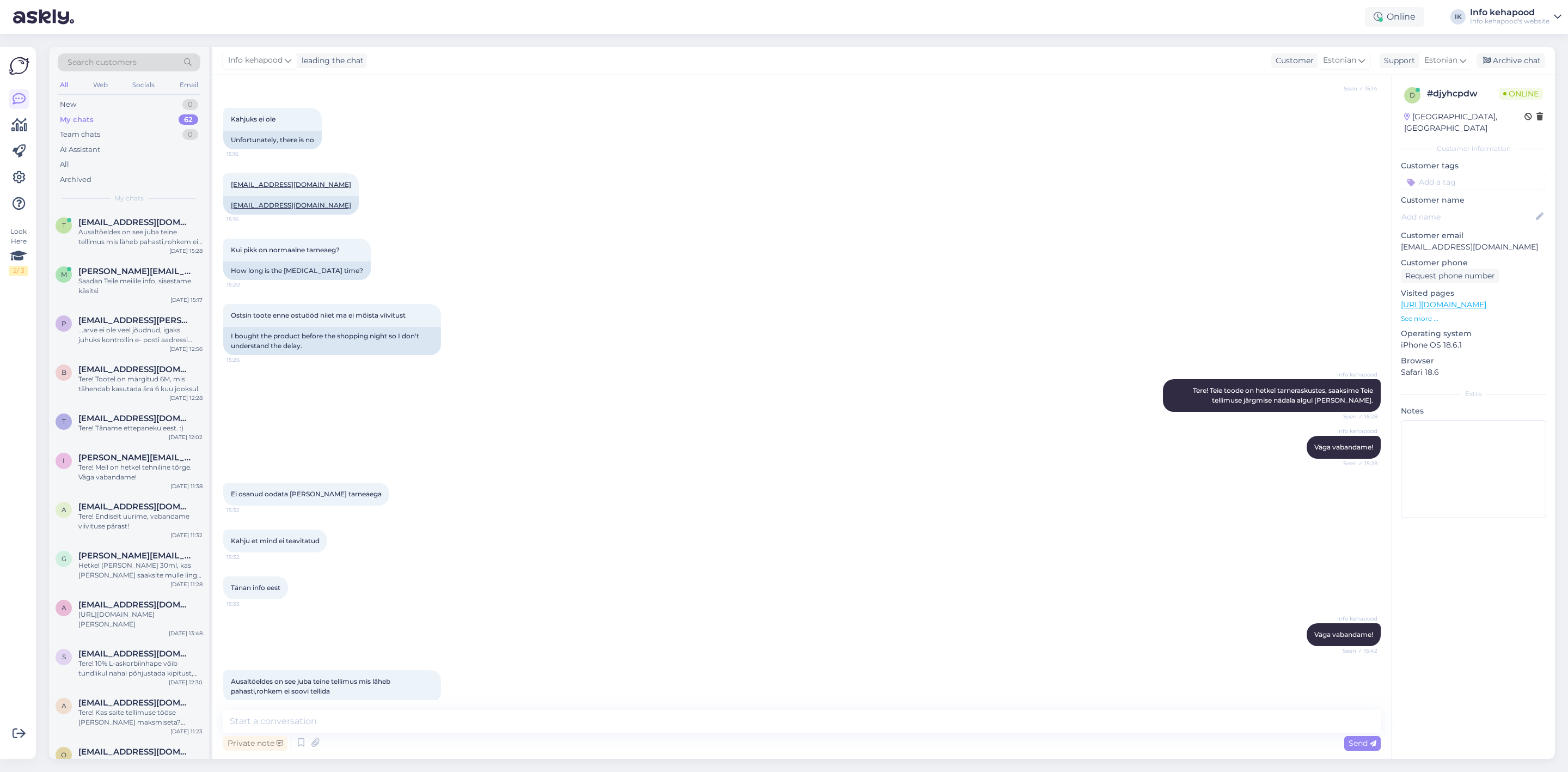
scroll to position [449, 0]
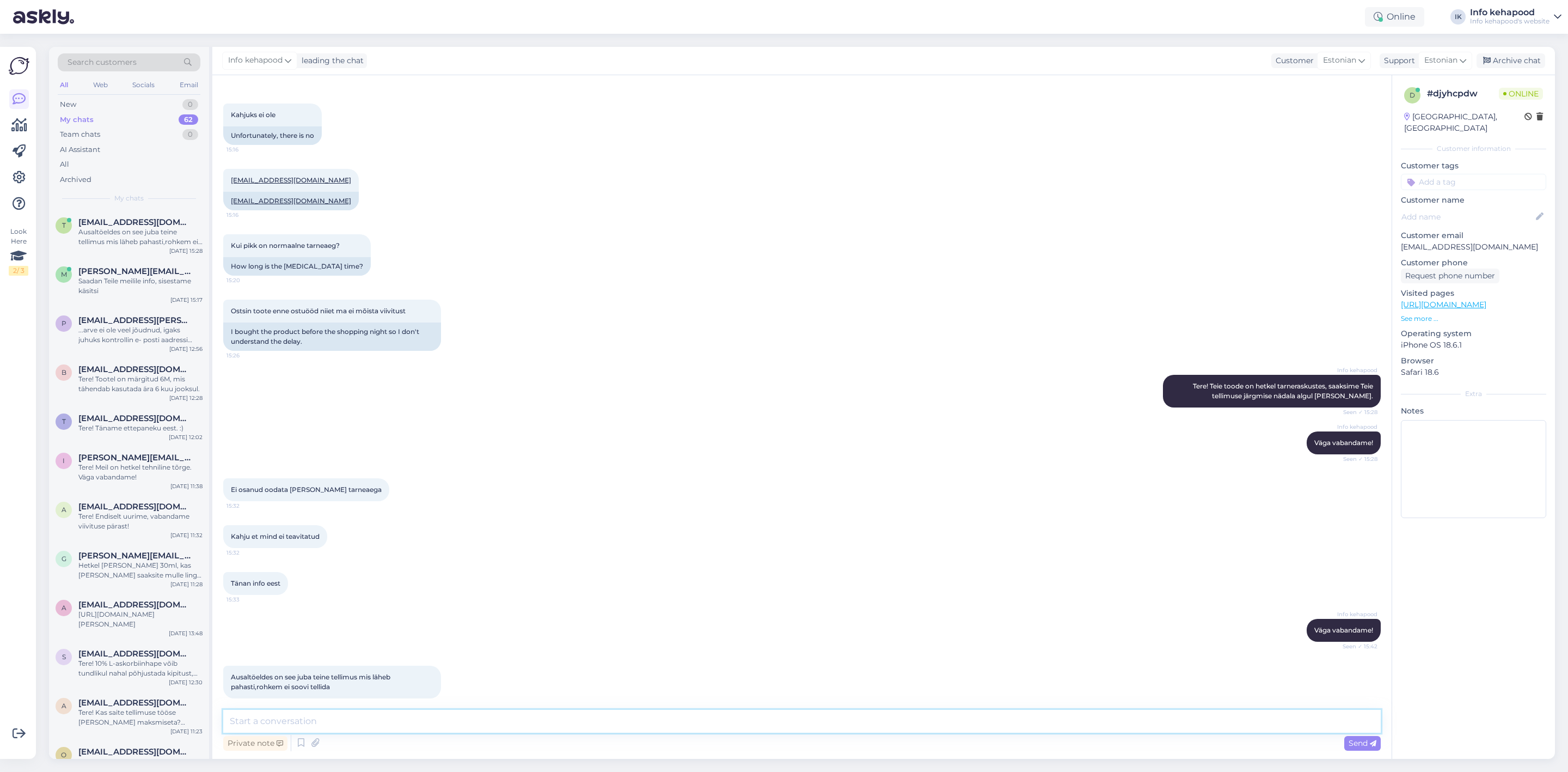
click at [384, 715] on textarea at bounding box center [802, 721] width 1157 height 23
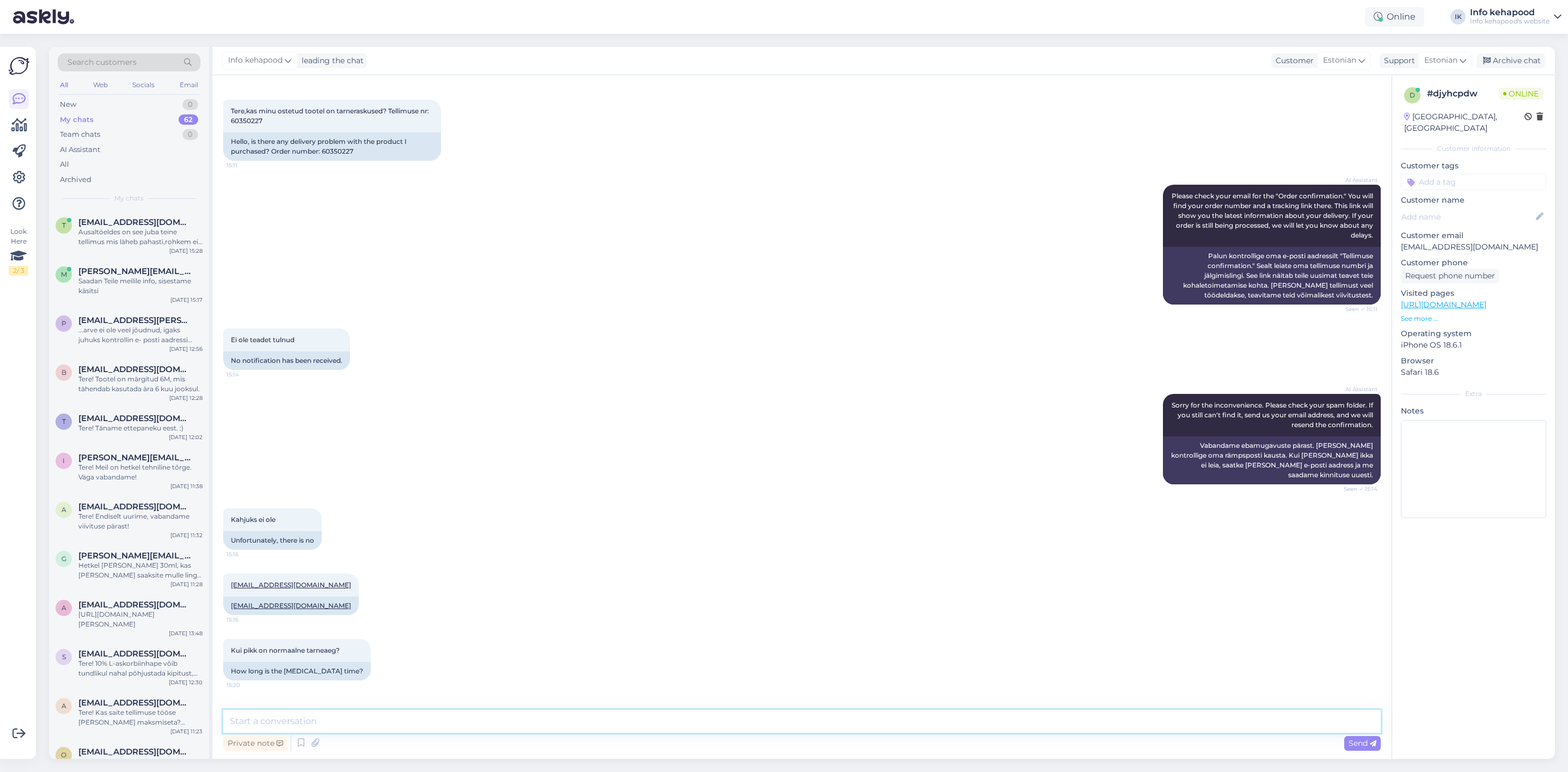
scroll to position [0, 0]
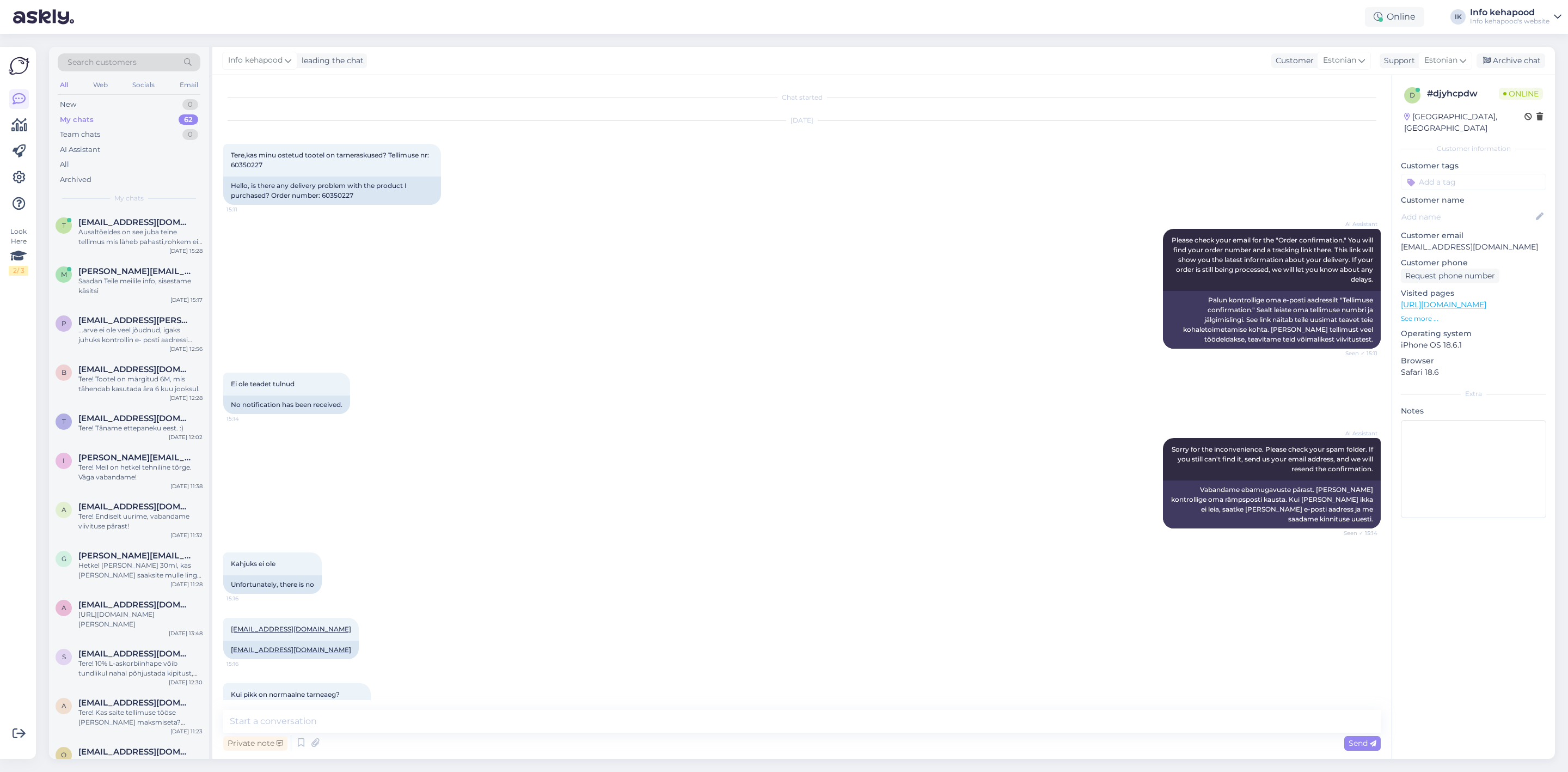
click at [494, 331] on div "AI Assistant Please check your email for the "Order confirmation." You will fin…" at bounding box center [802, 289] width 1157 height 144
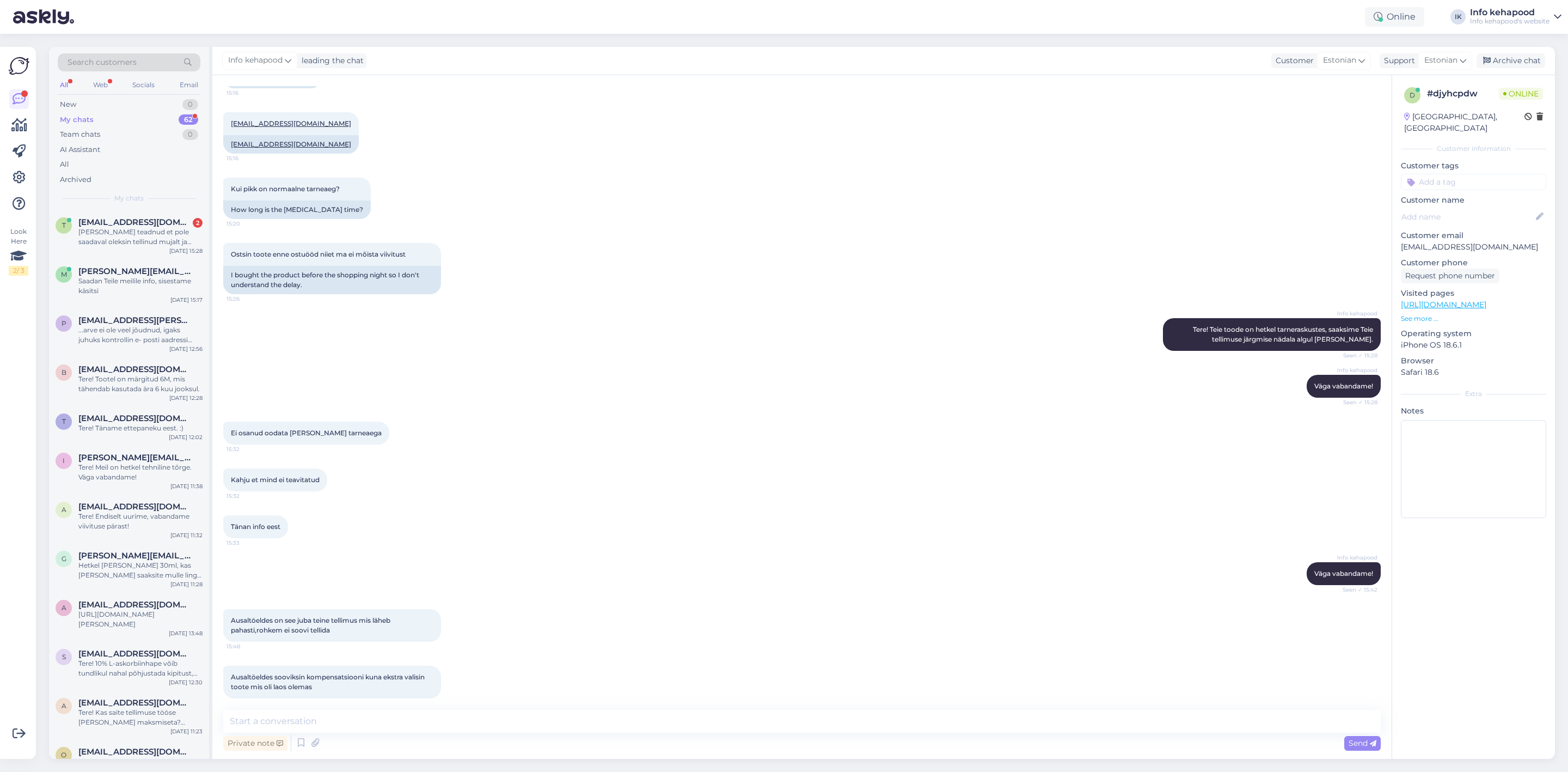
scroll to position [562, 0]
